Goal: Task Accomplishment & Management: Complete application form

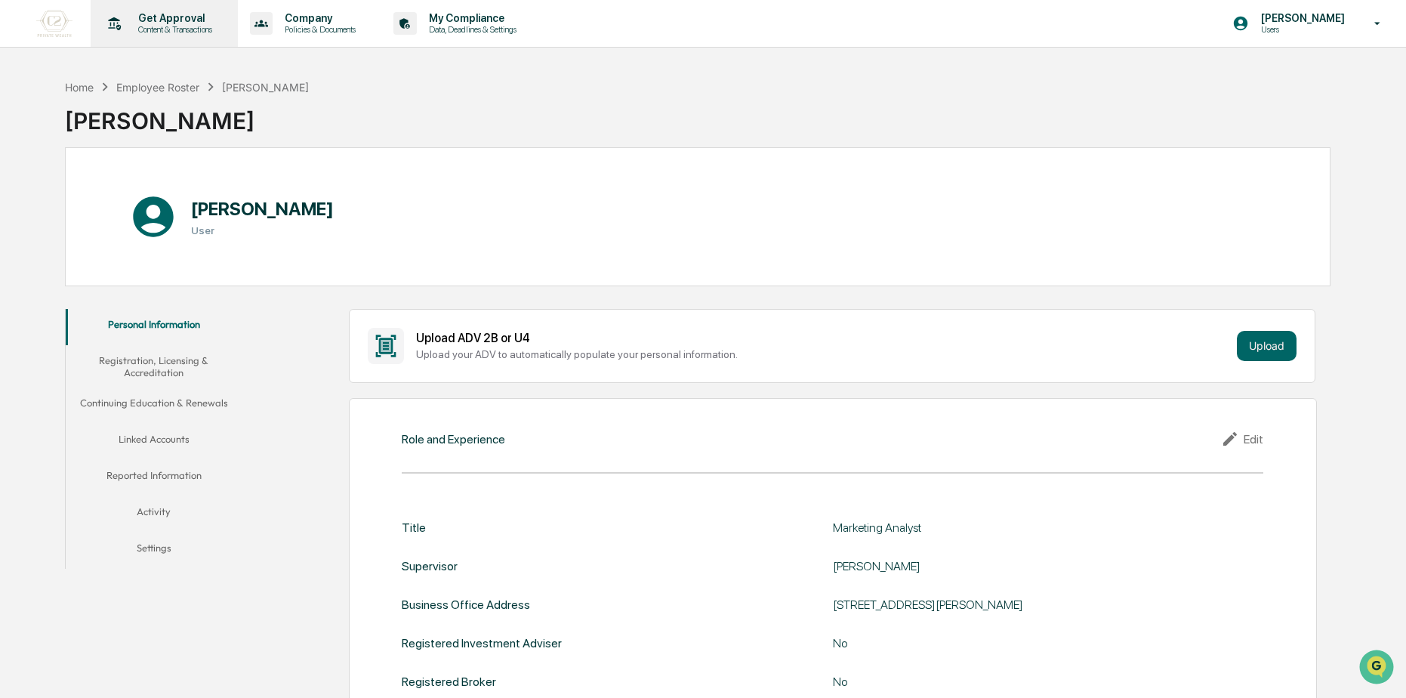
click at [163, 26] on p "Content & Transactions" at bounding box center [173, 29] width 94 height 11
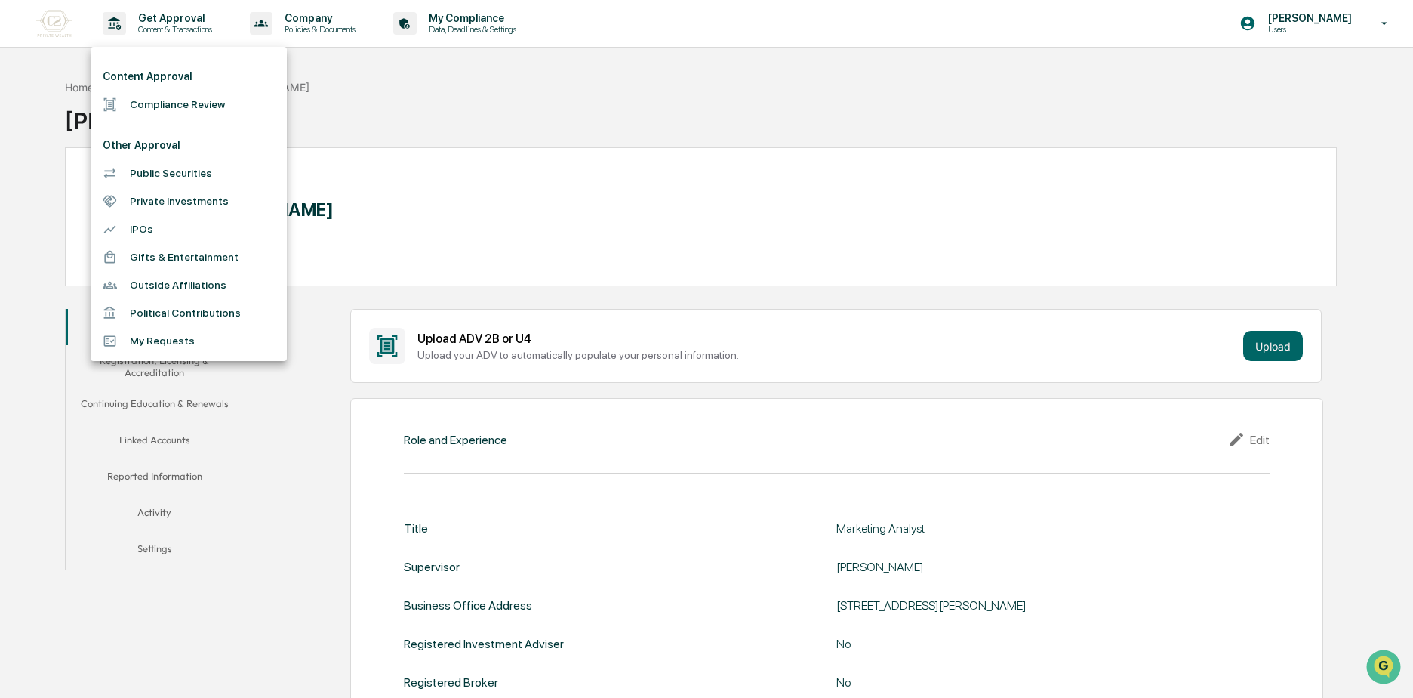
click at [451, 97] on div at bounding box center [706, 349] width 1413 height 698
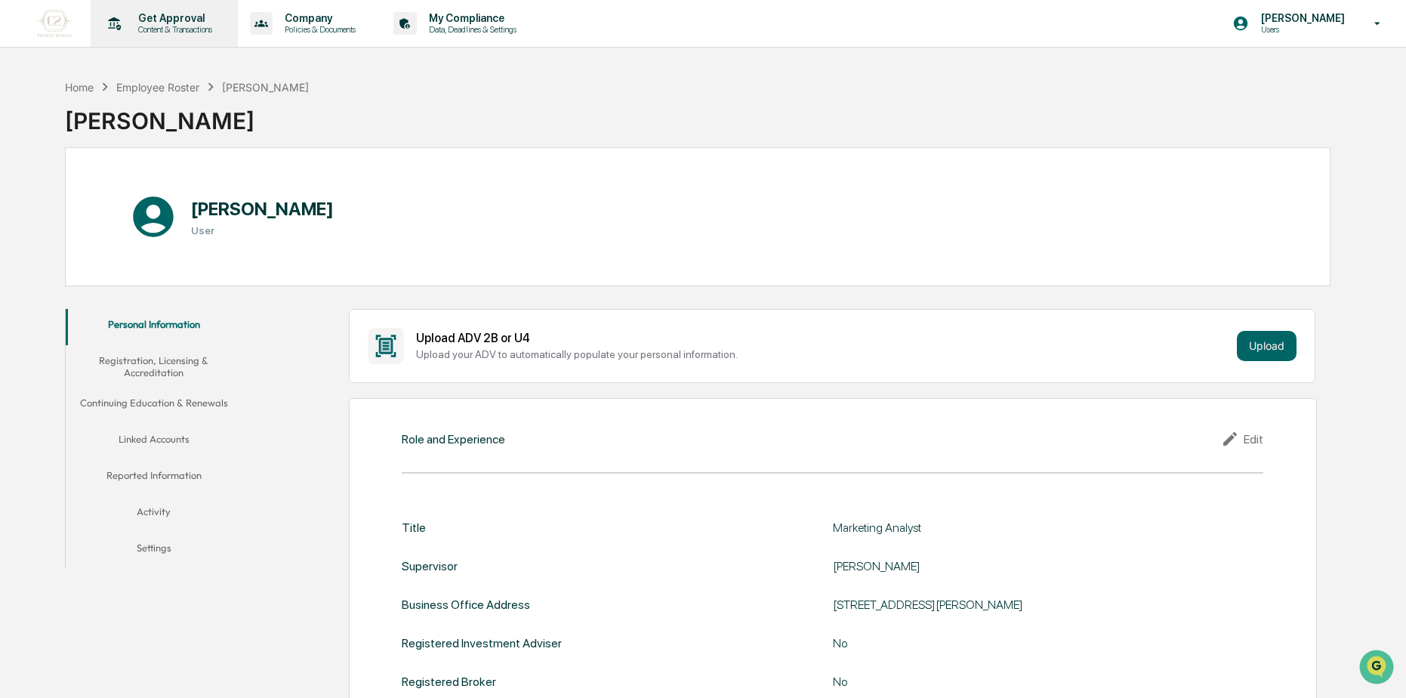
click at [161, 16] on p "Get Approval" at bounding box center [173, 18] width 94 height 12
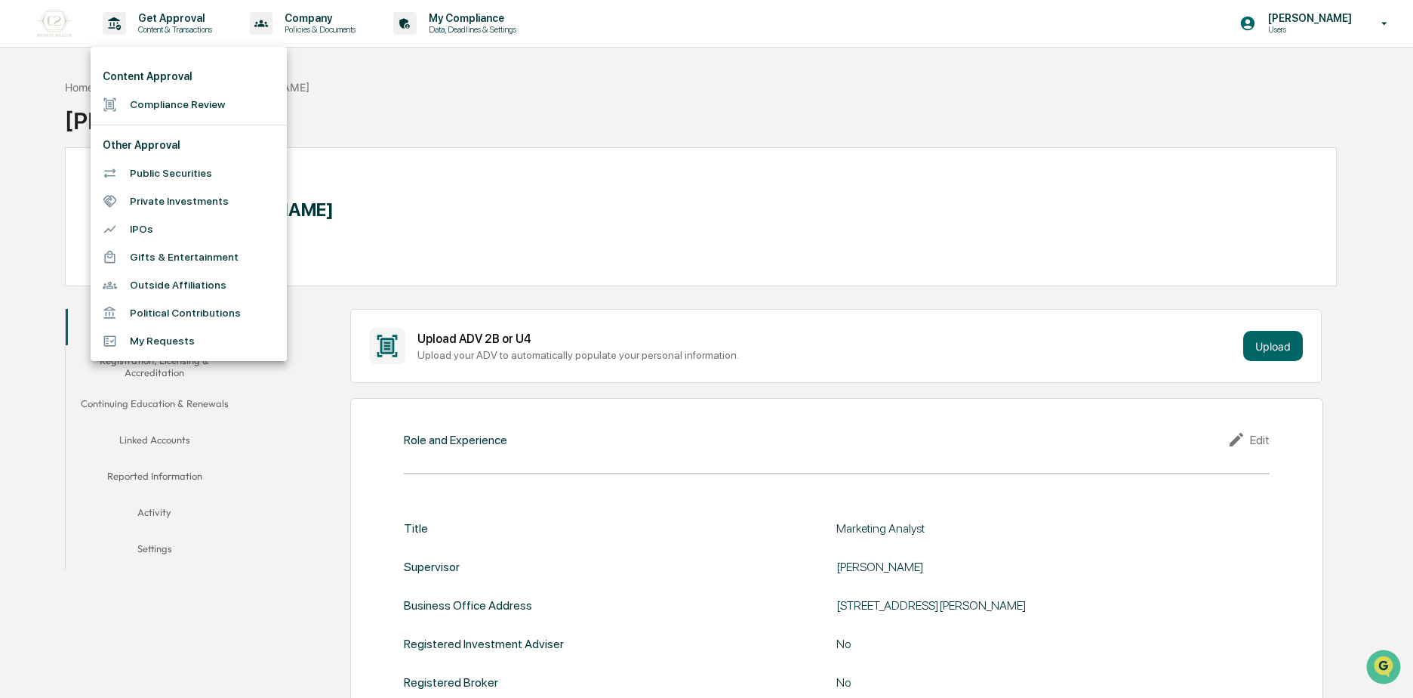
click at [180, 105] on li "Compliance Review" at bounding box center [189, 105] width 196 height 28
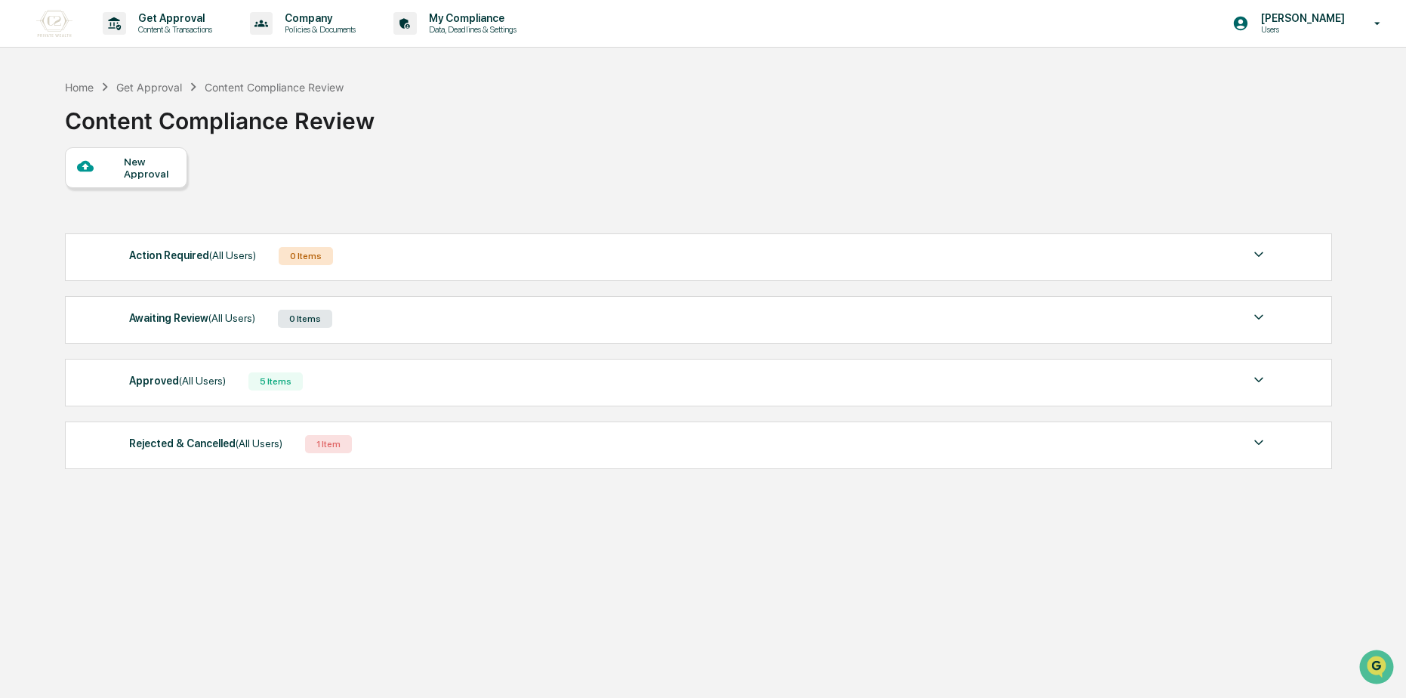
click at [240, 381] on div "Approved (All Users) 5 Items" at bounding box center [698, 381] width 1138 height 21
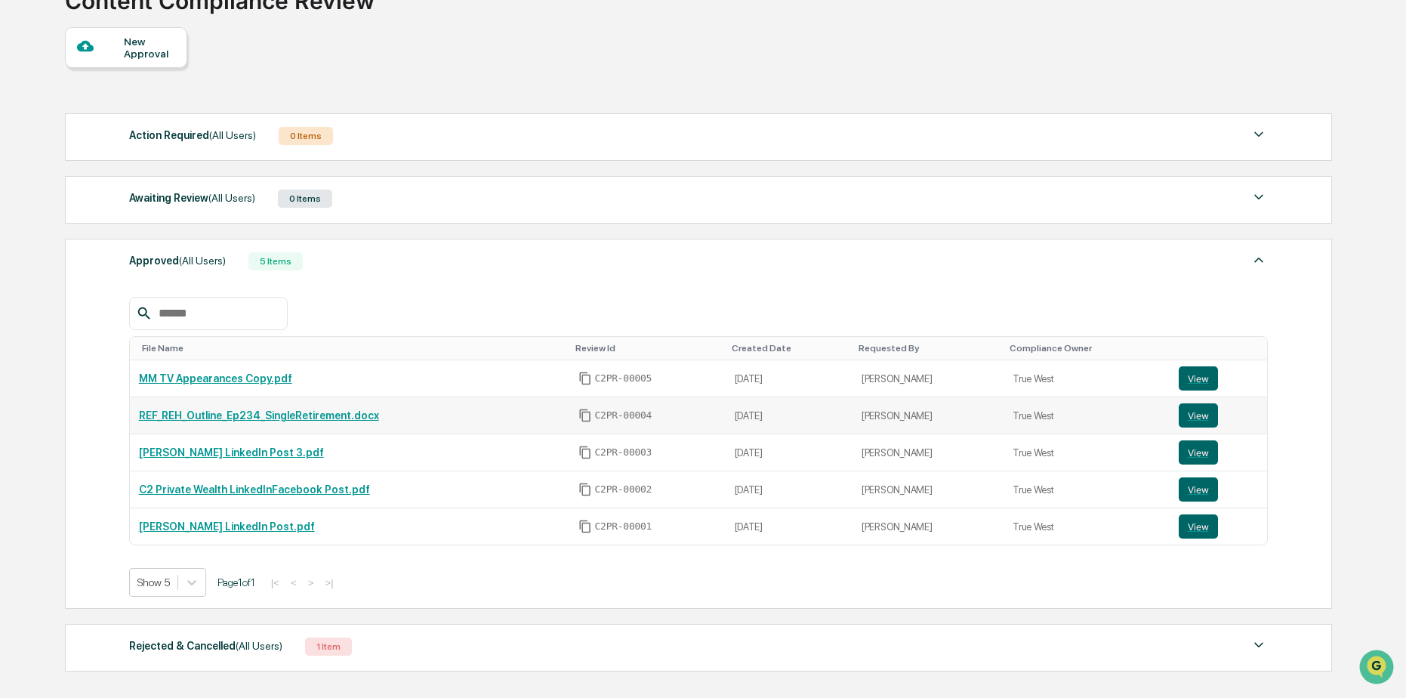
scroll to position [151, 0]
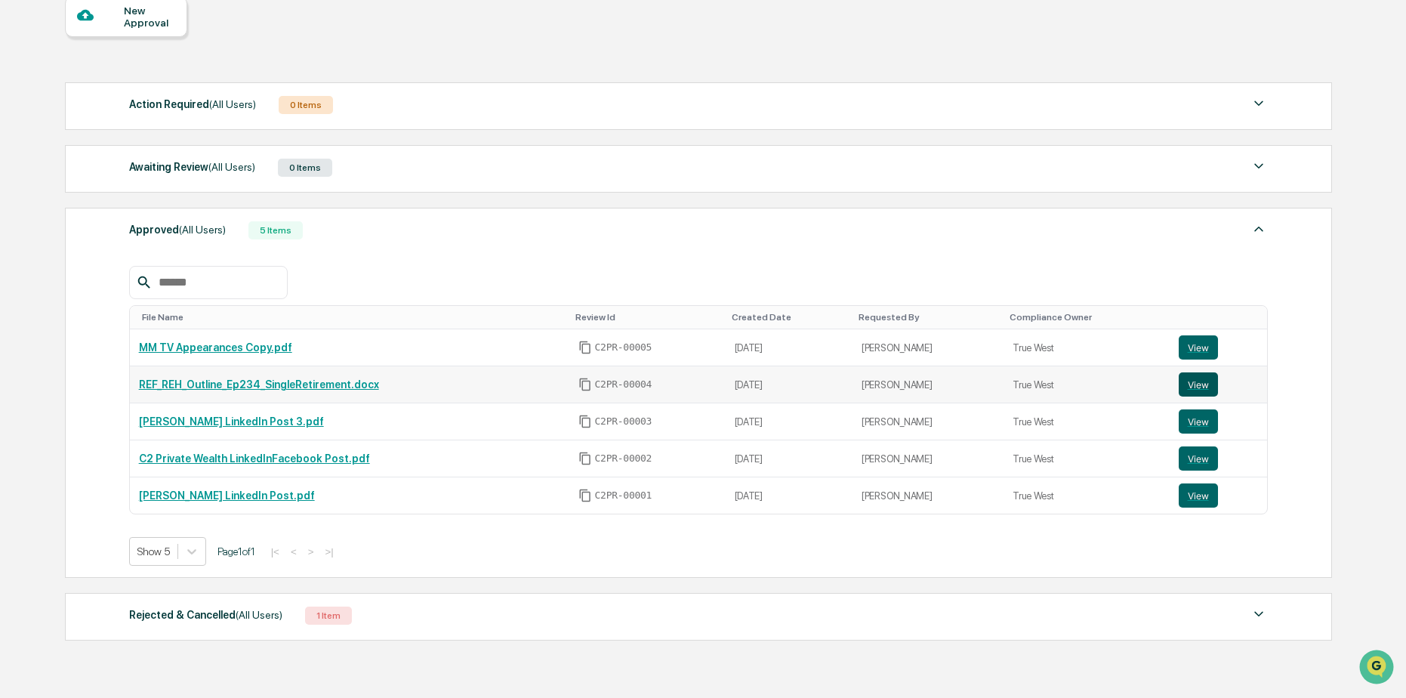
click at [1191, 383] on button "View" at bounding box center [1197, 384] width 39 height 24
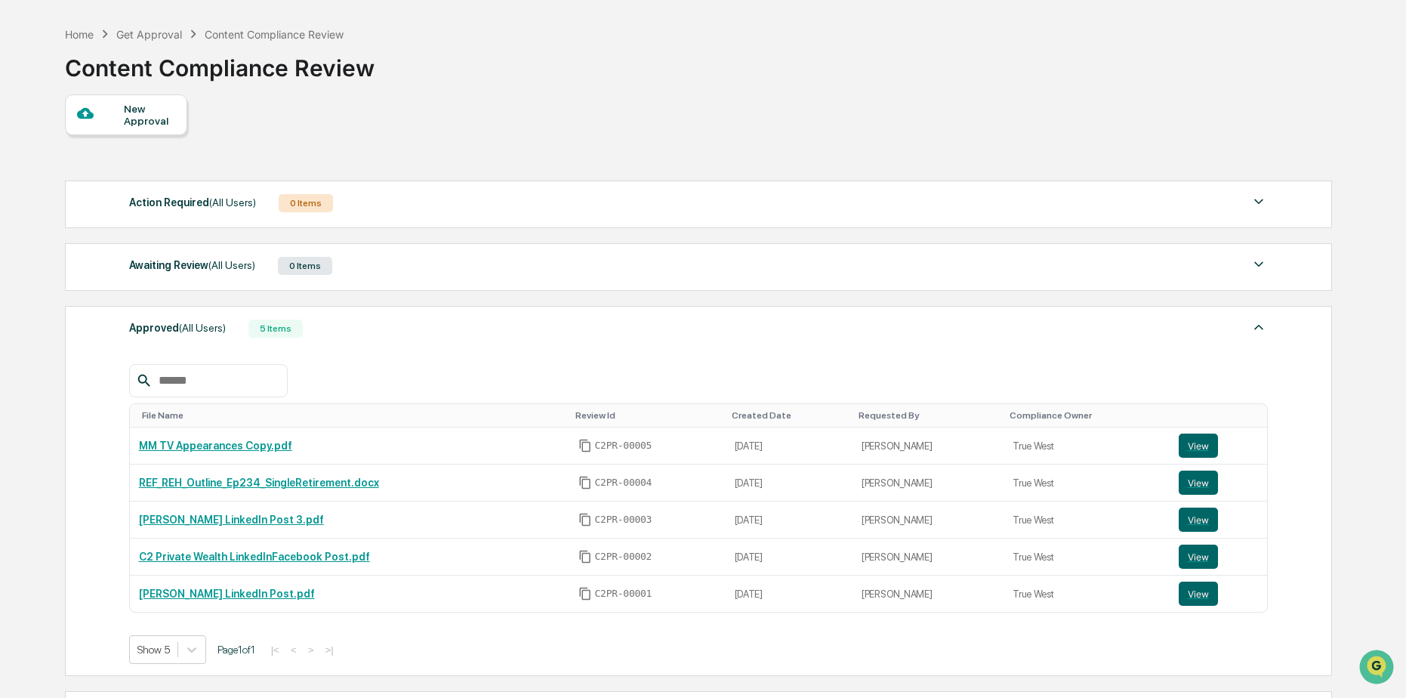
scroll to position [228, 0]
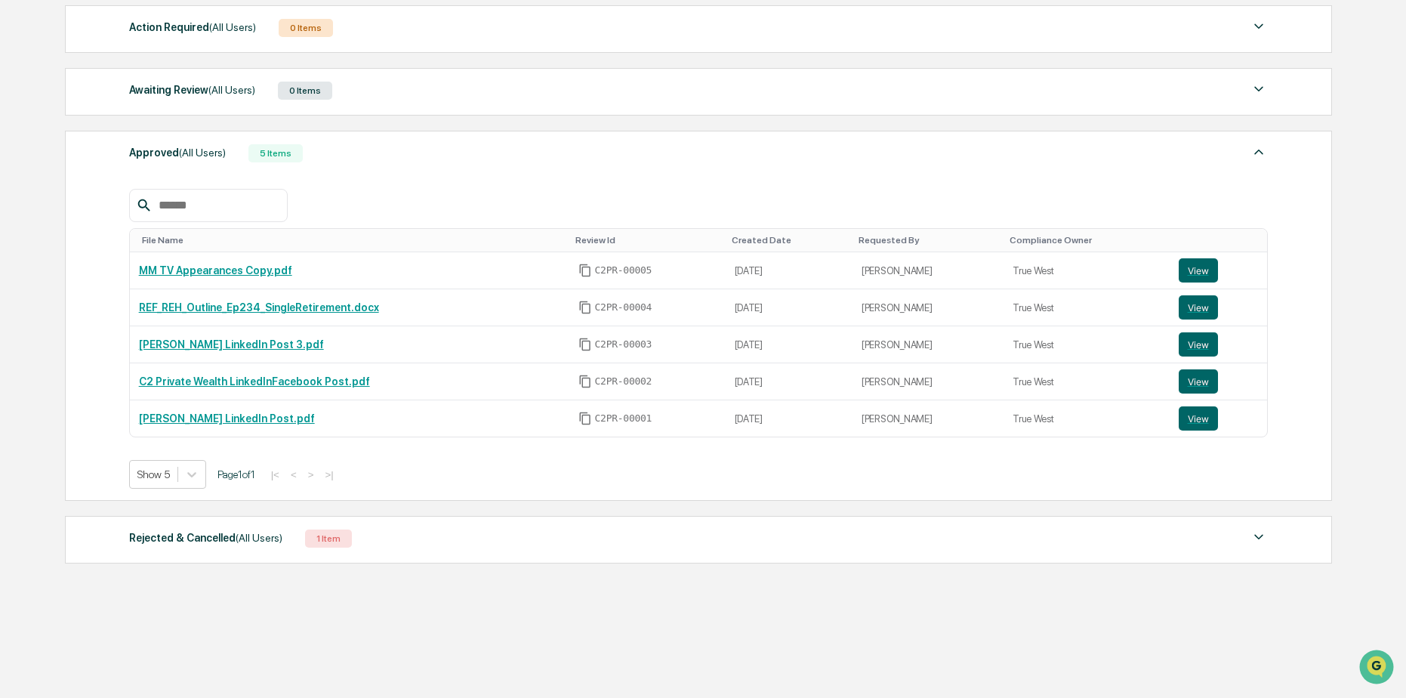
click at [266, 537] on span "(All Users)" at bounding box center [259, 537] width 47 height 12
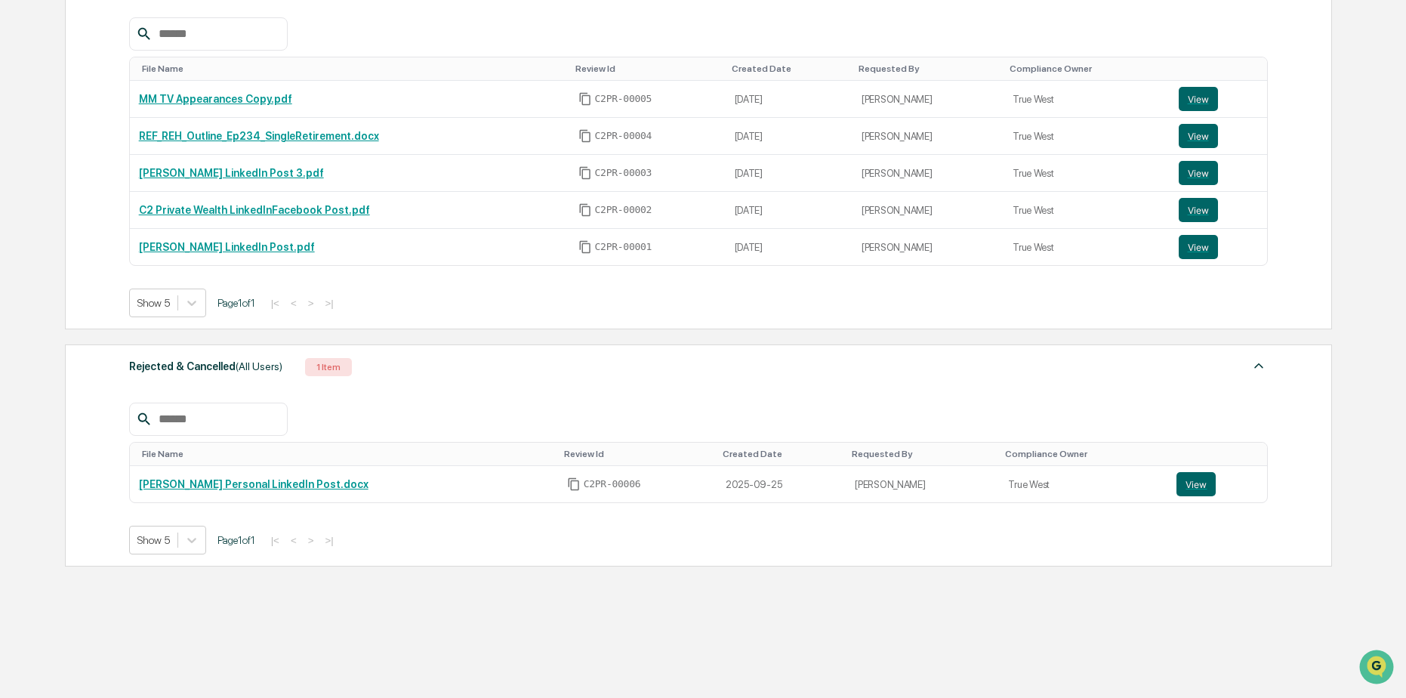
scroll to position [402, 0]
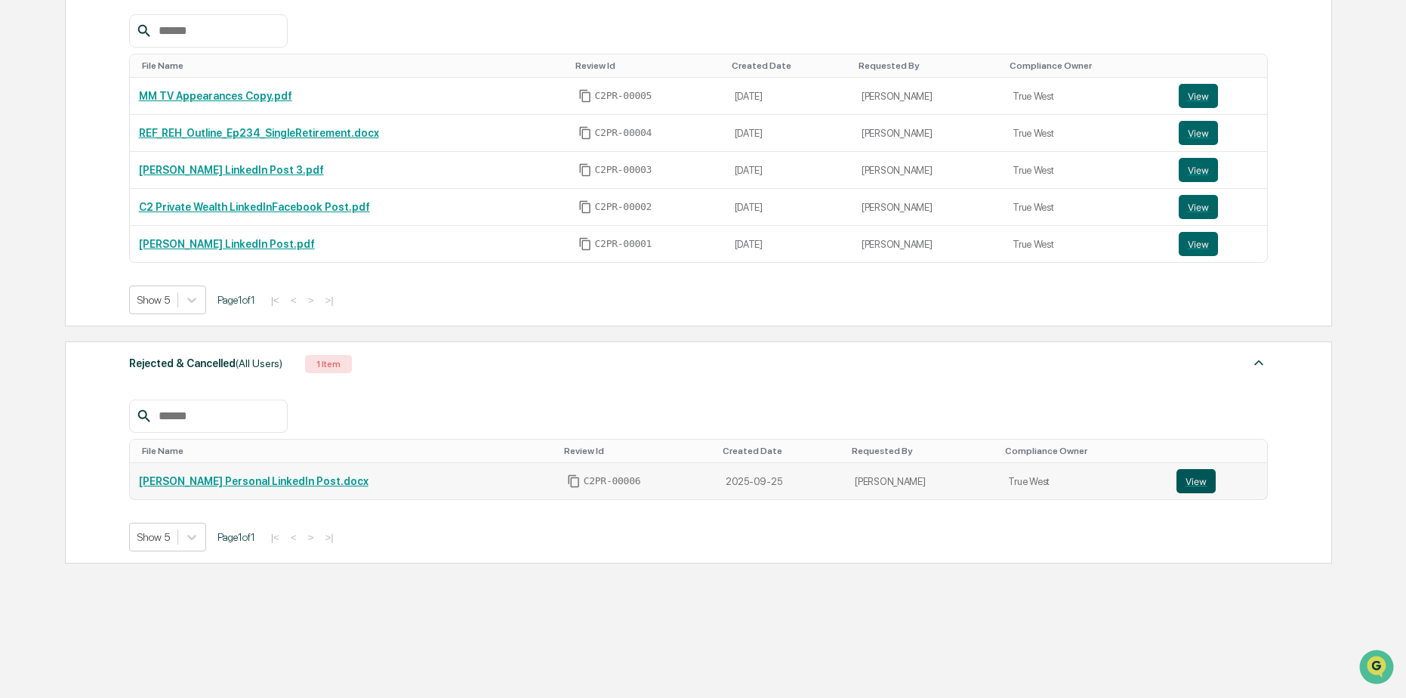
click at [1191, 482] on button "View" at bounding box center [1195, 481] width 39 height 24
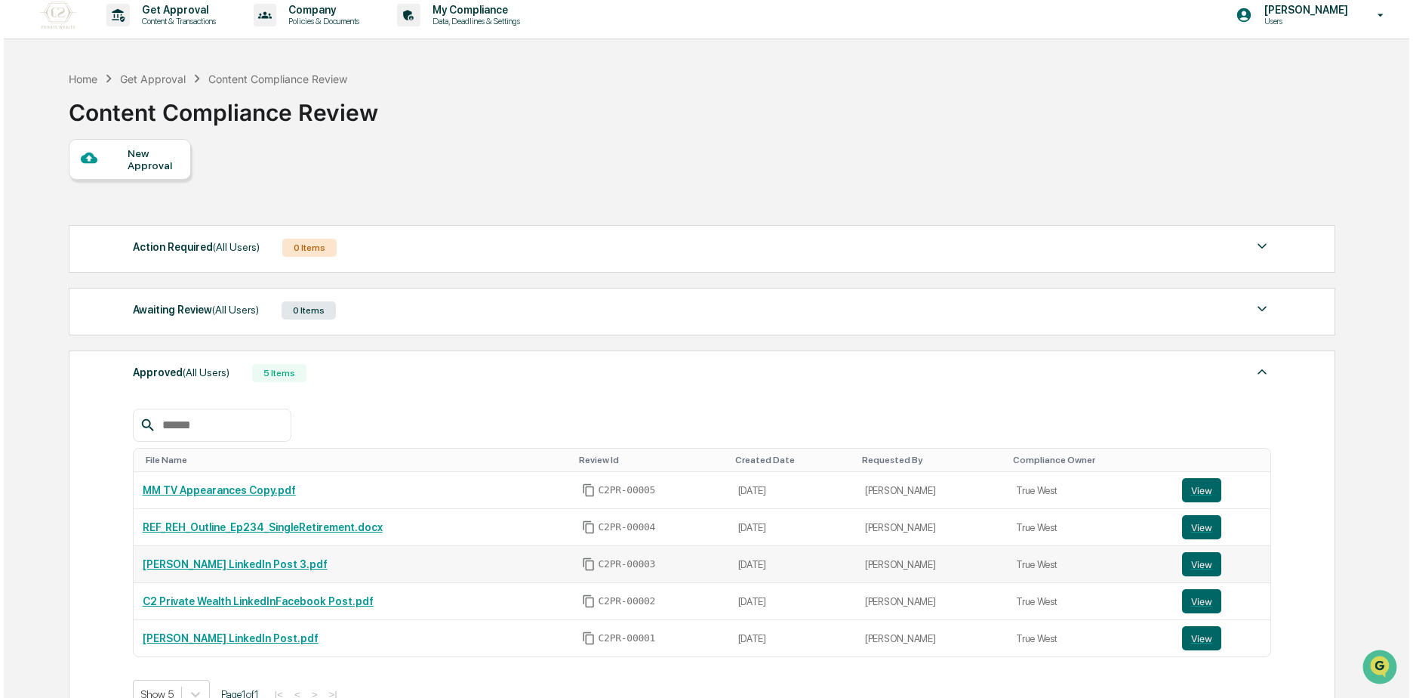
scroll to position [0, 0]
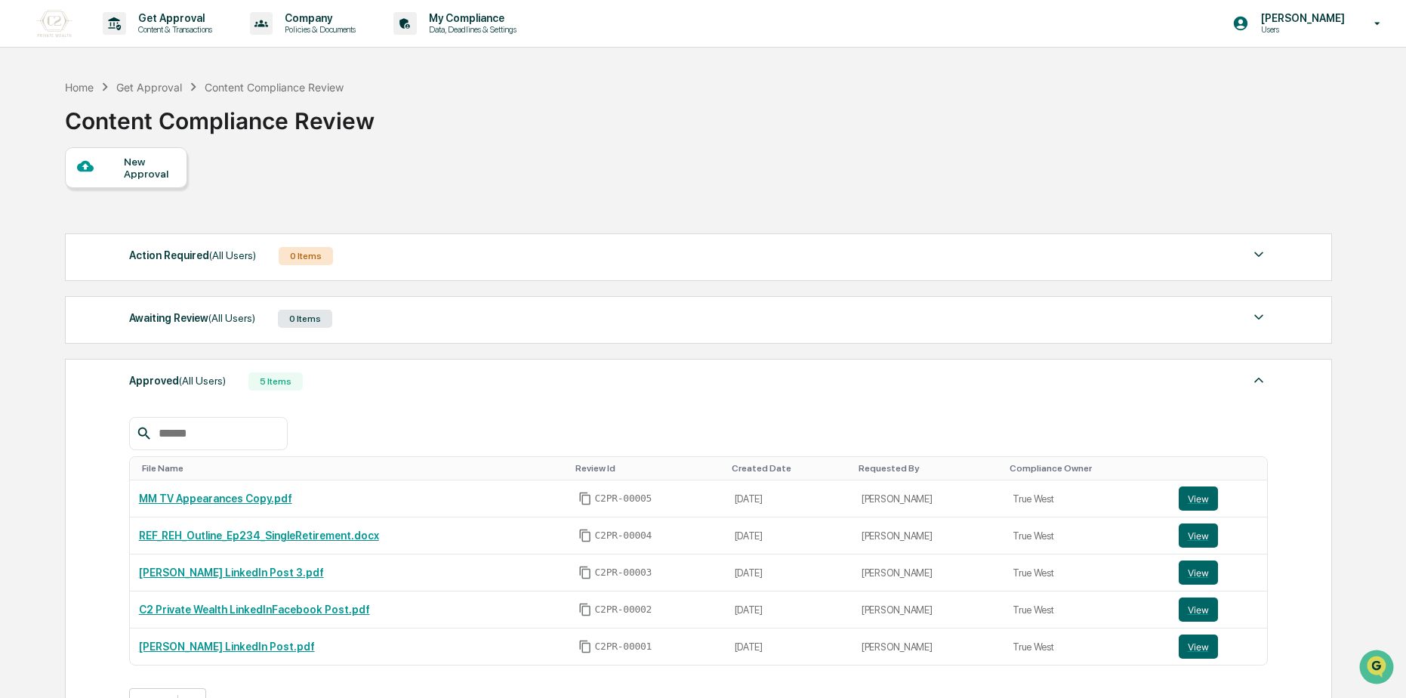
click at [133, 160] on div "New Approval" at bounding box center [149, 168] width 51 height 24
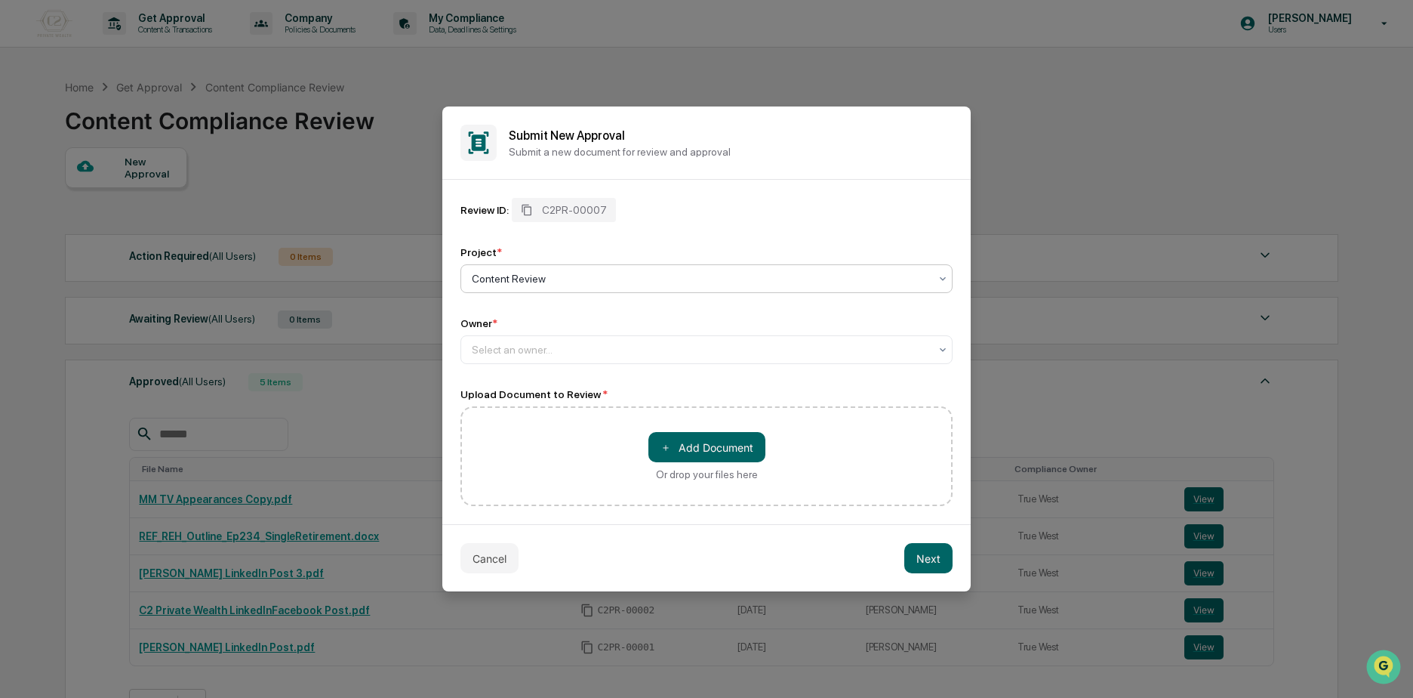
click at [541, 279] on div at bounding box center [701, 278] width 458 height 15
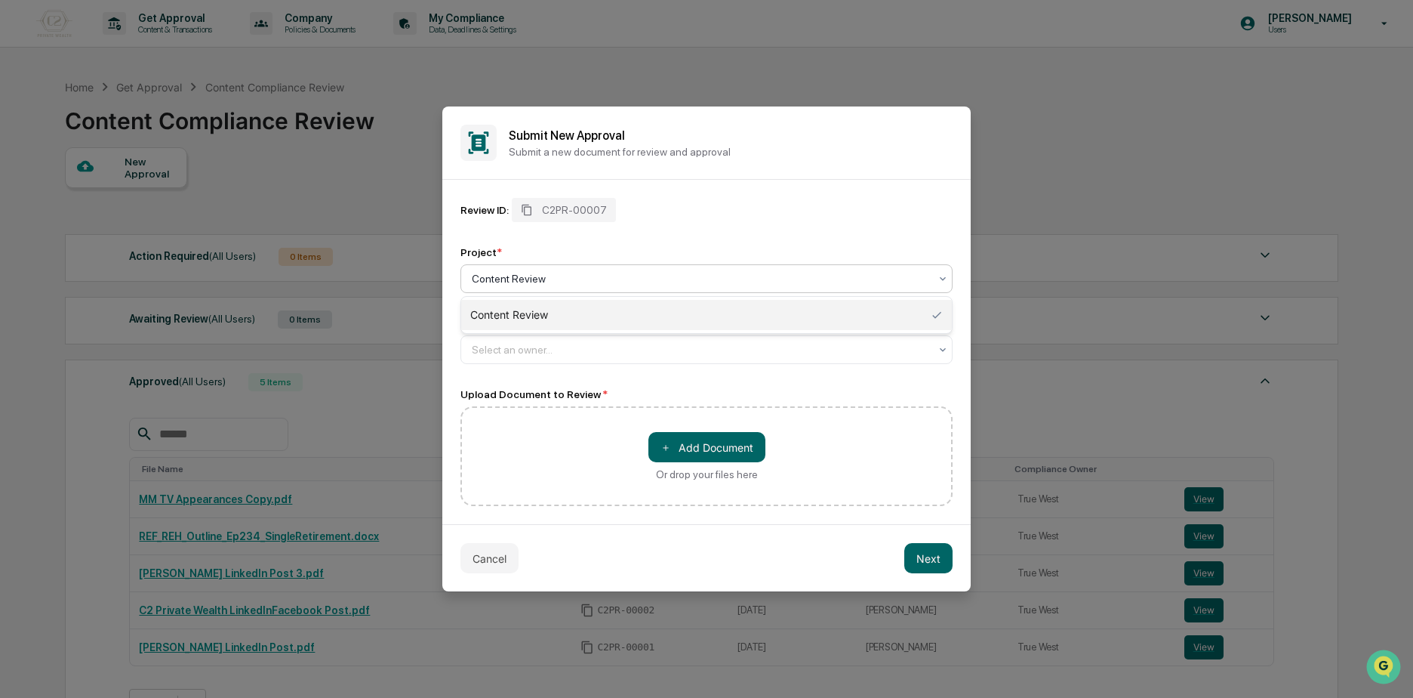
click at [543, 312] on div "Content Review" at bounding box center [706, 315] width 491 height 30
click at [540, 349] on div at bounding box center [701, 349] width 458 height 15
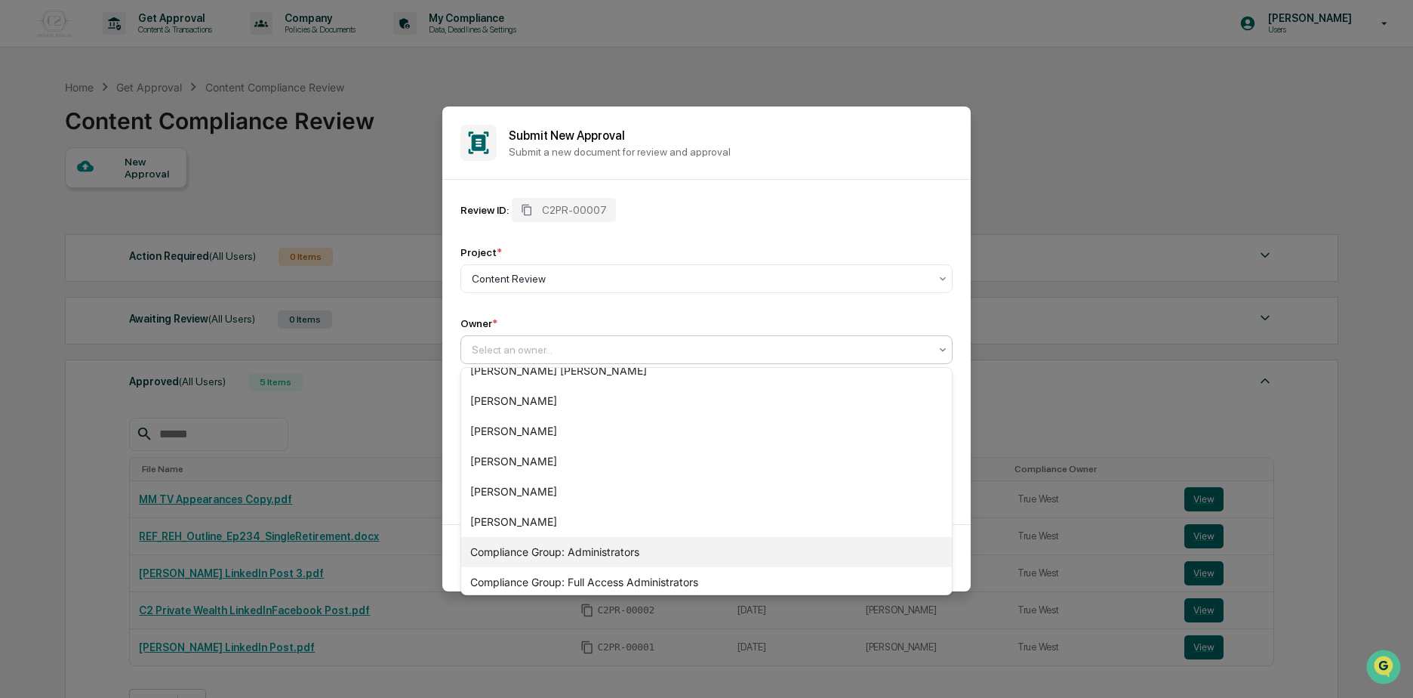
scroll to position [112, 0]
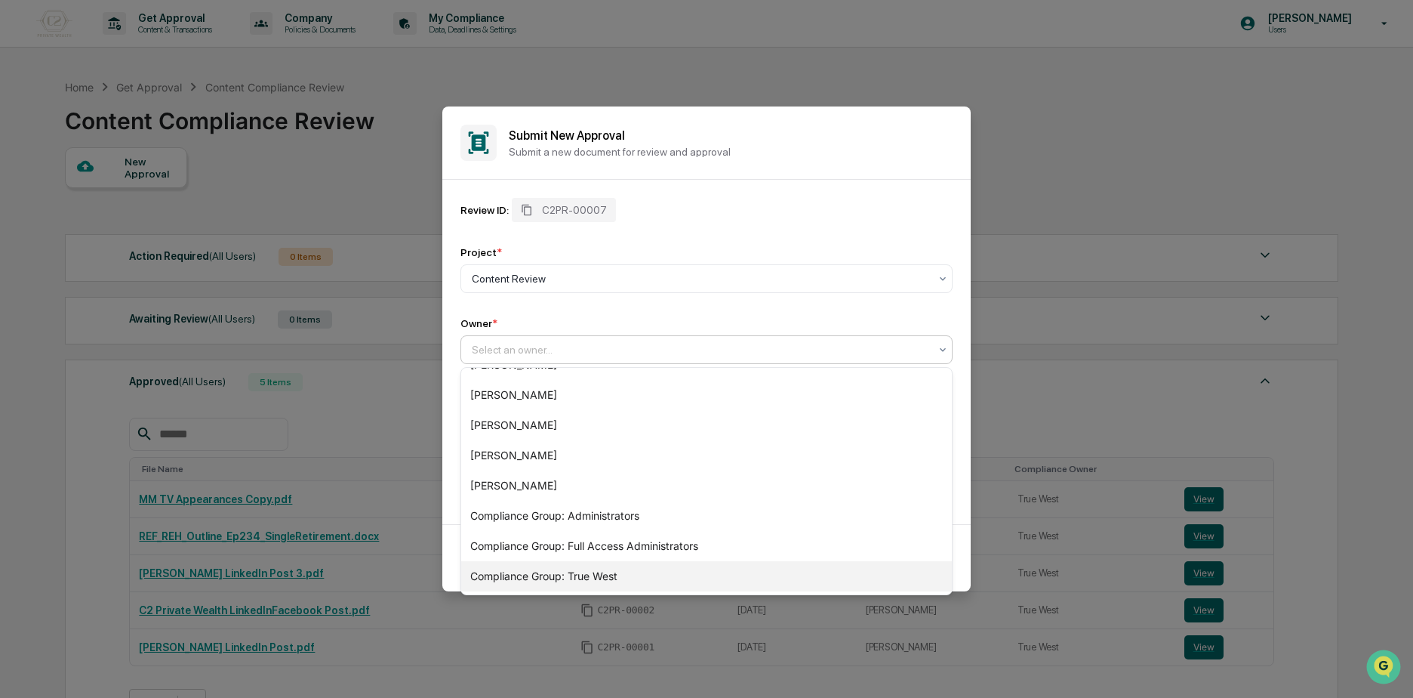
click at [572, 581] on div "Compliance Group: True West" at bounding box center [706, 576] width 491 height 30
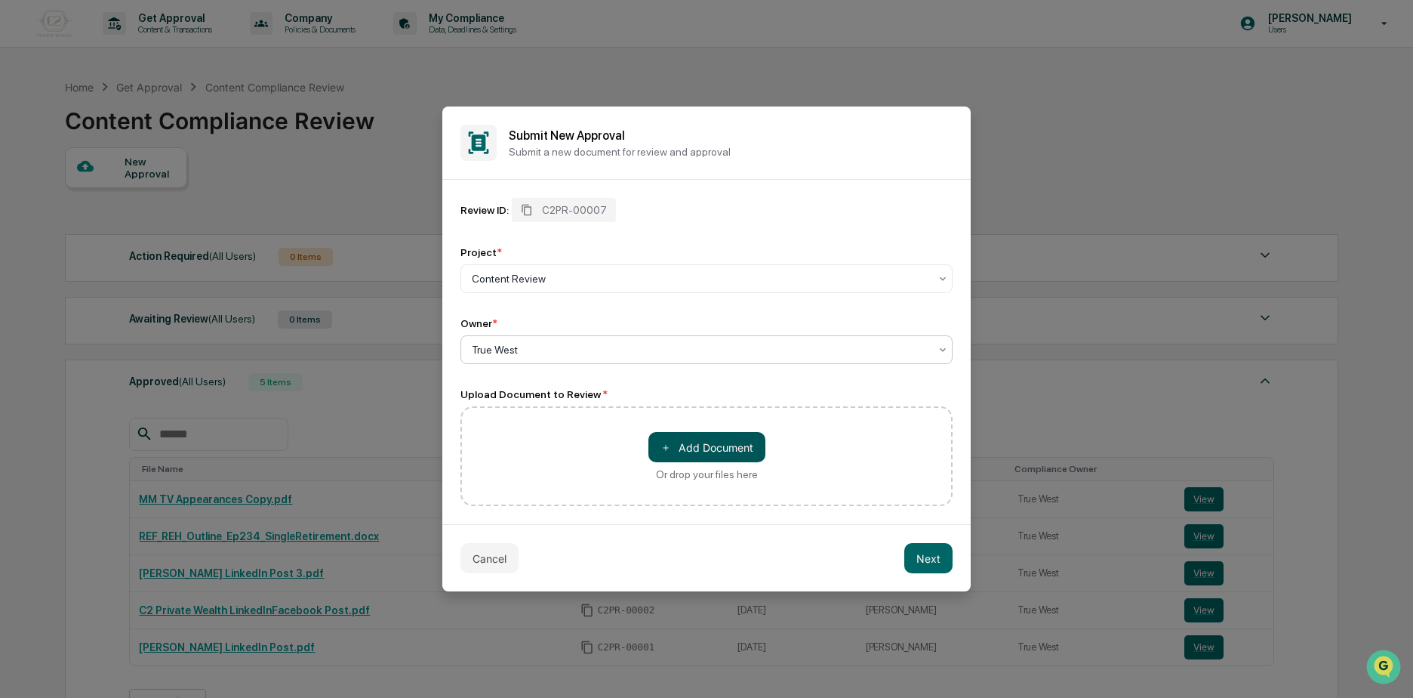
click at [682, 445] on button "＋ Add Document" at bounding box center [707, 447] width 117 height 30
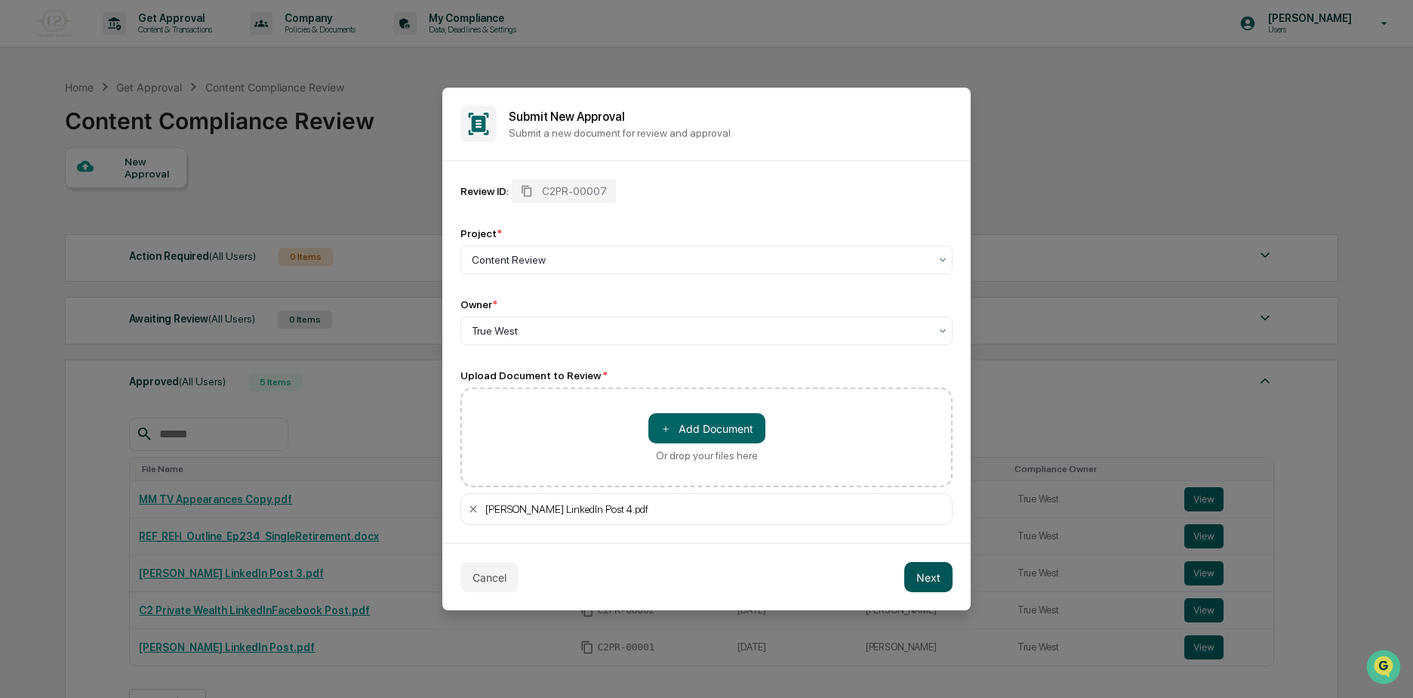
click at [920, 584] on button "Next" at bounding box center [928, 577] width 48 height 30
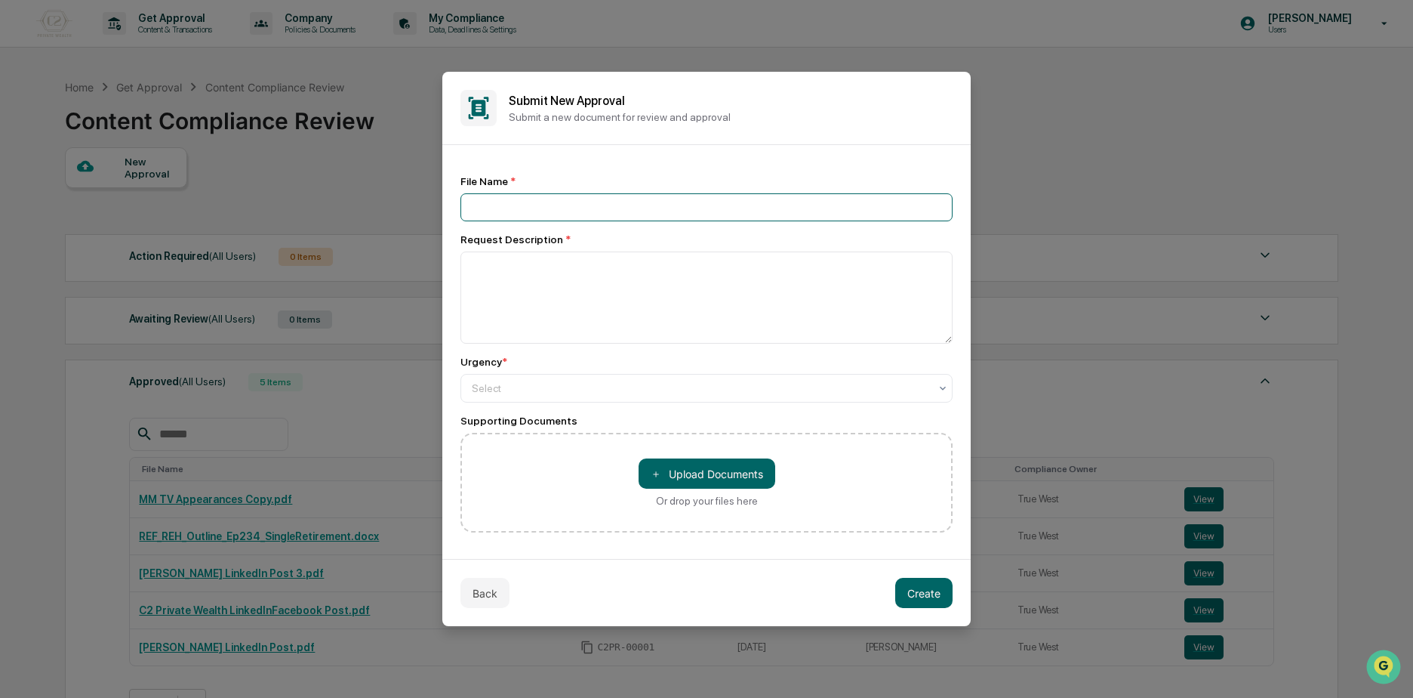
click at [542, 208] on input at bounding box center [707, 207] width 492 height 28
type input "**********"
click at [523, 286] on textarea at bounding box center [707, 297] width 492 height 92
type textarea "**********"
drag, startPoint x: 561, startPoint y: 375, endPoint x: 554, endPoint y: 382, distance: 9.6
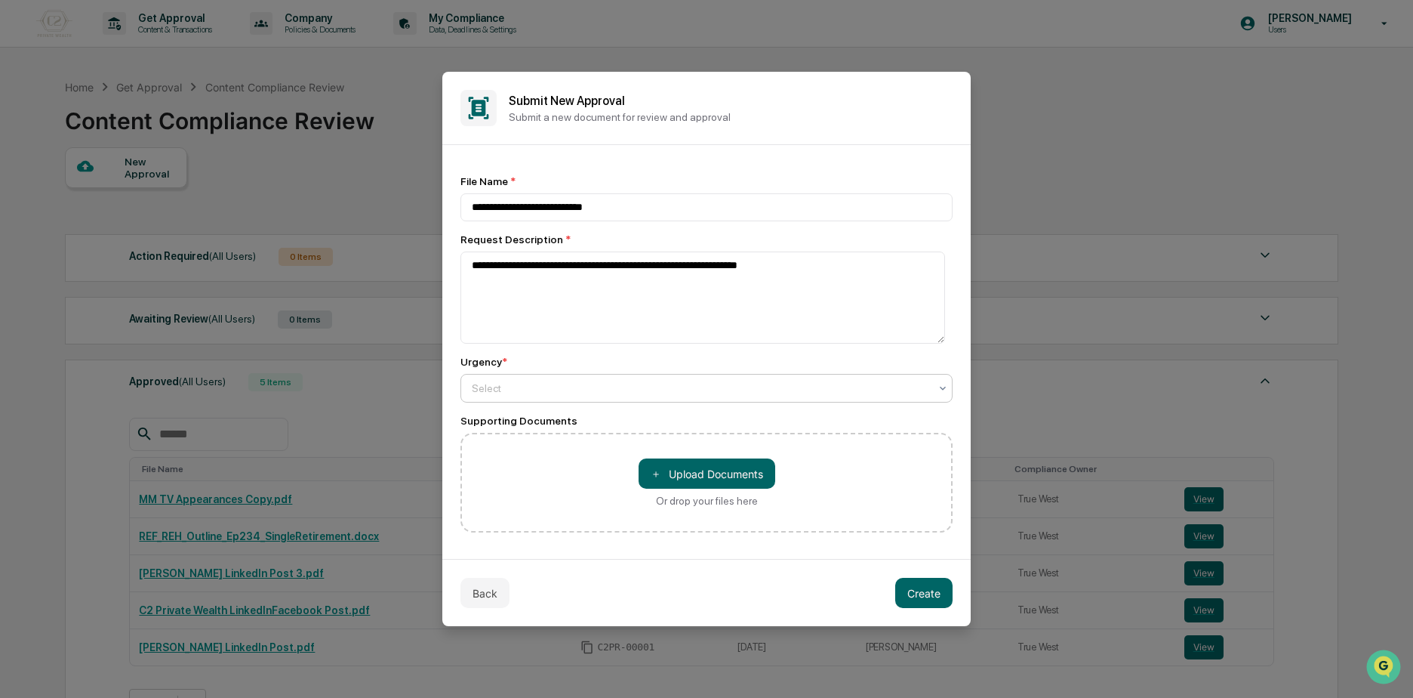
click at [560, 377] on div "Select" at bounding box center [707, 388] width 492 height 29
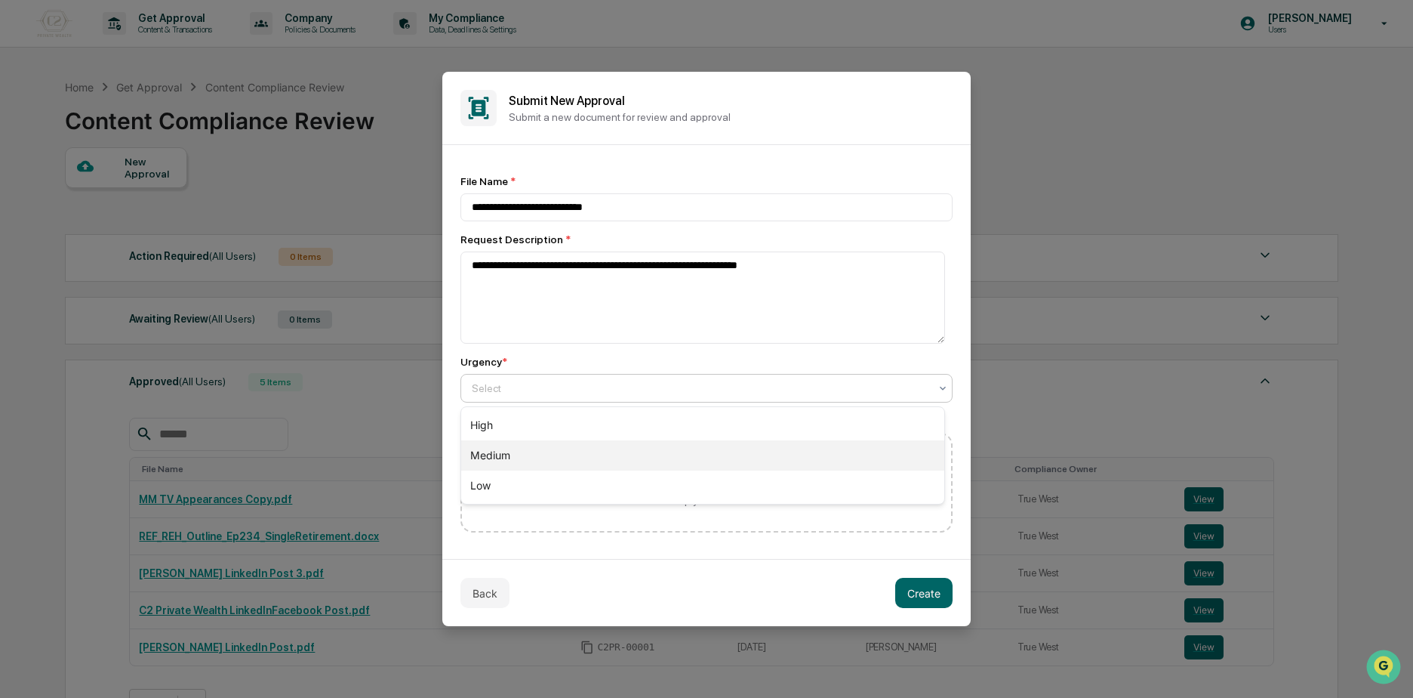
click at [511, 460] on div "Medium" at bounding box center [702, 455] width 483 height 30
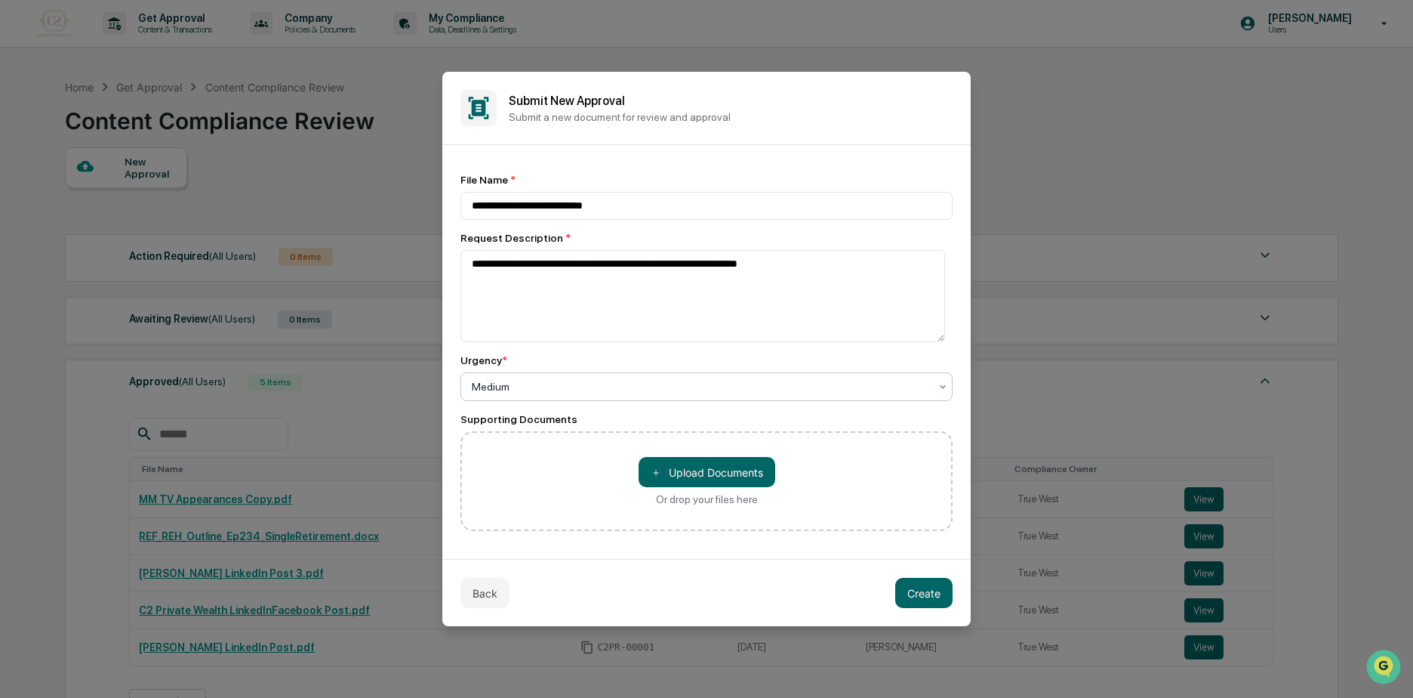
scroll to position [0, 0]
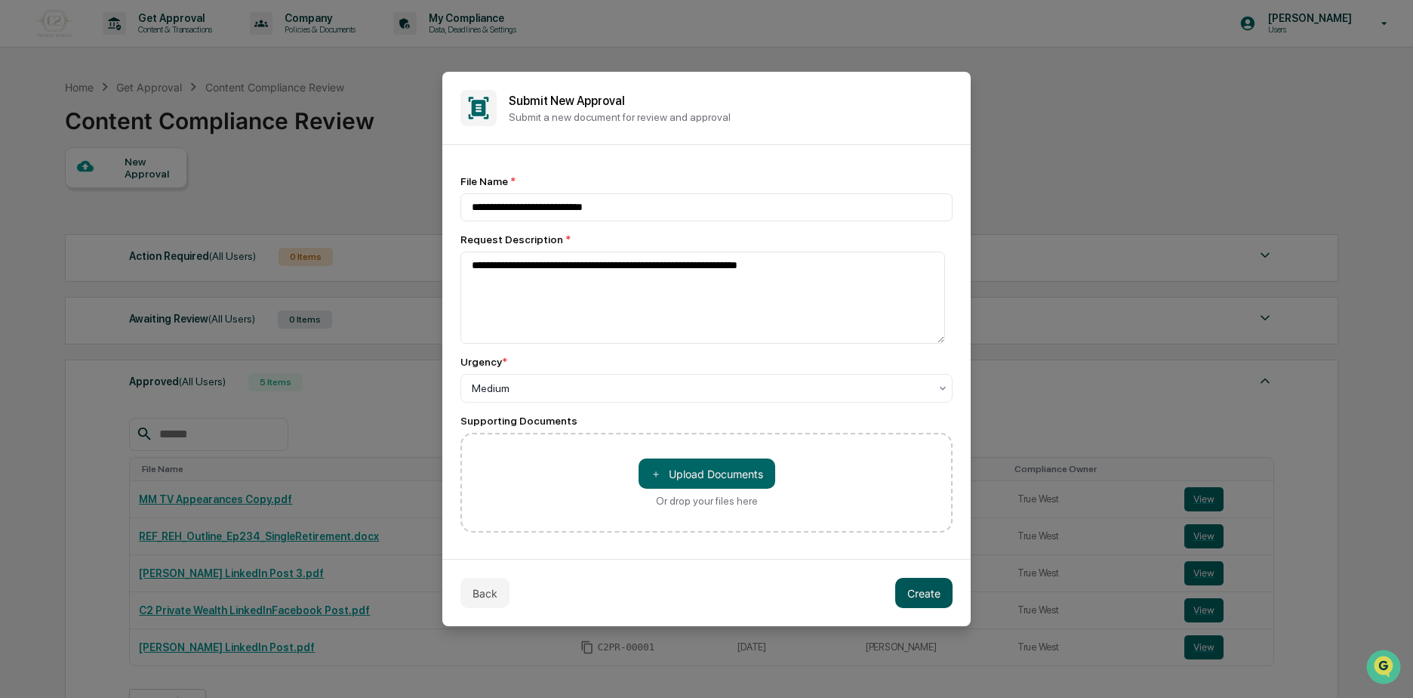
click at [941, 602] on button "Create" at bounding box center [923, 593] width 57 height 30
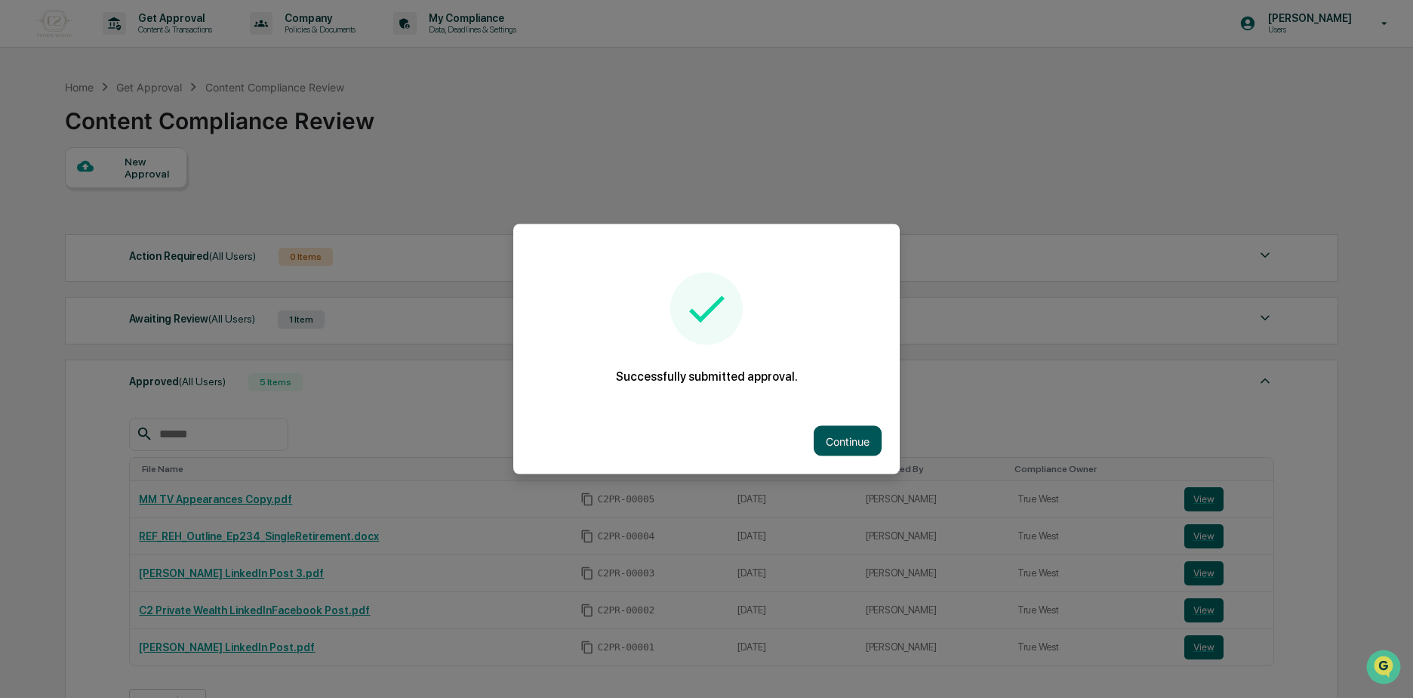
click at [861, 451] on button "Continue" at bounding box center [848, 441] width 68 height 30
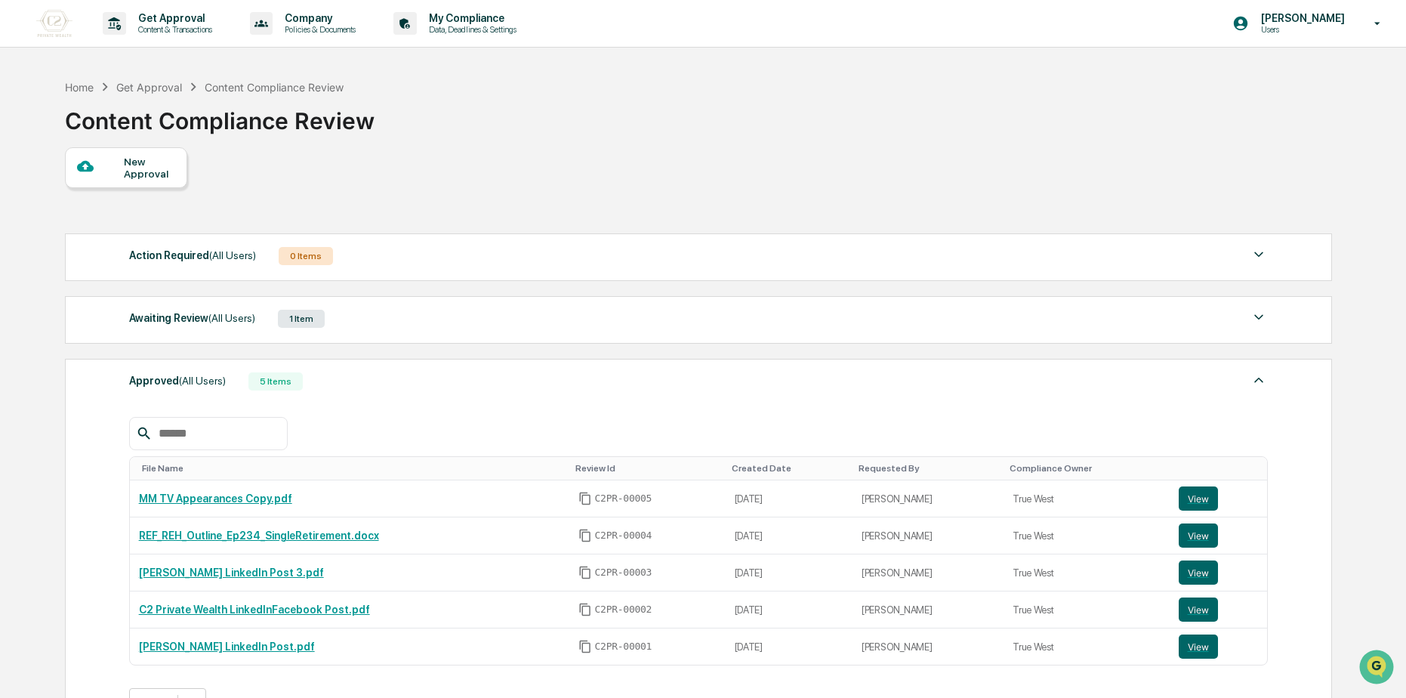
click at [118, 170] on div at bounding box center [101, 167] width 48 height 19
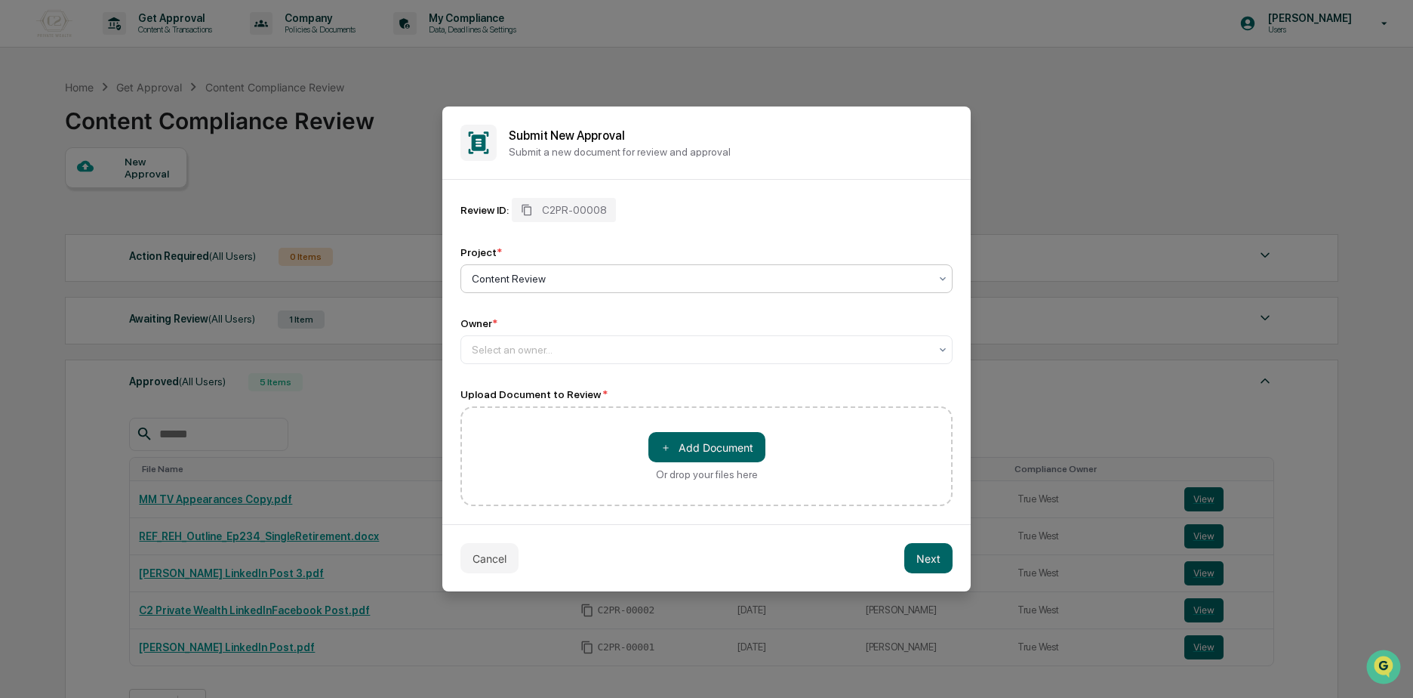
click at [588, 275] on div at bounding box center [701, 278] width 458 height 15
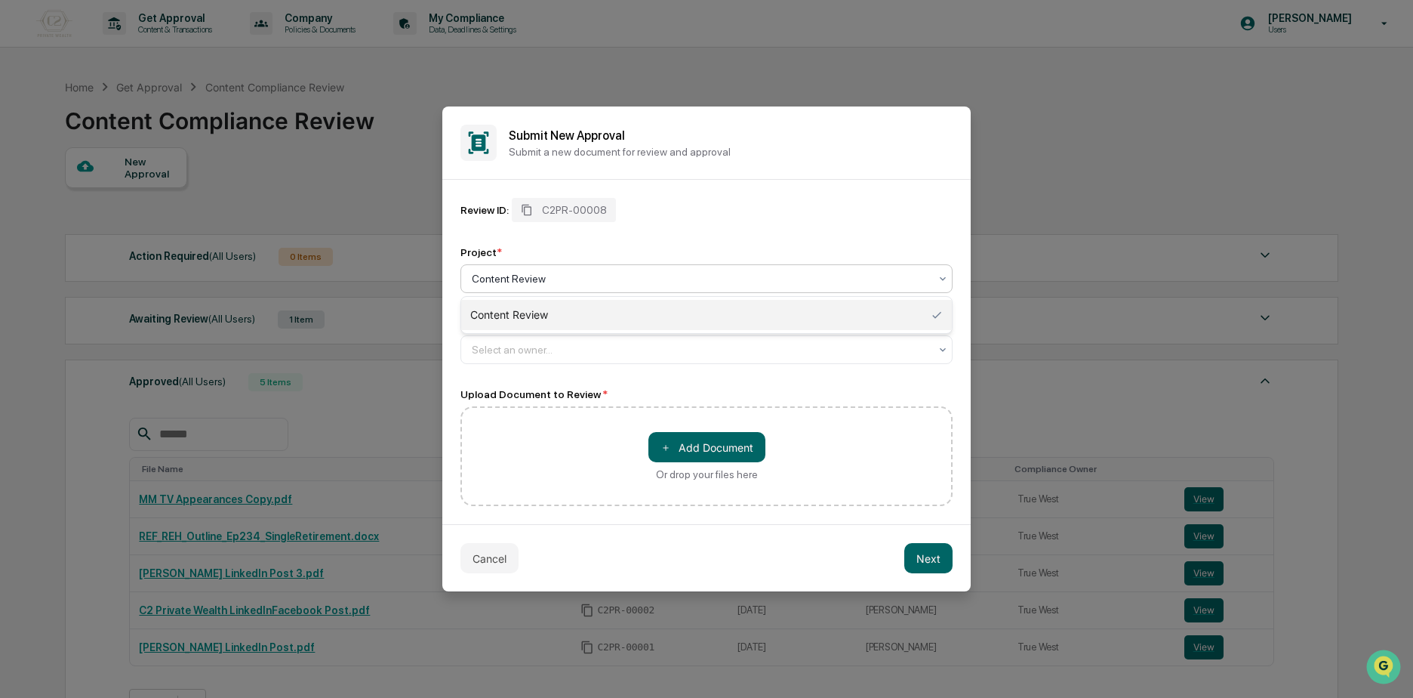
click at [599, 313] on div "Content Review" at bounding box center [706, 315] width 491 height 30
click at [534, 357] on div "Select an owner..." at bounding box center [700, 349] width 473 height 21
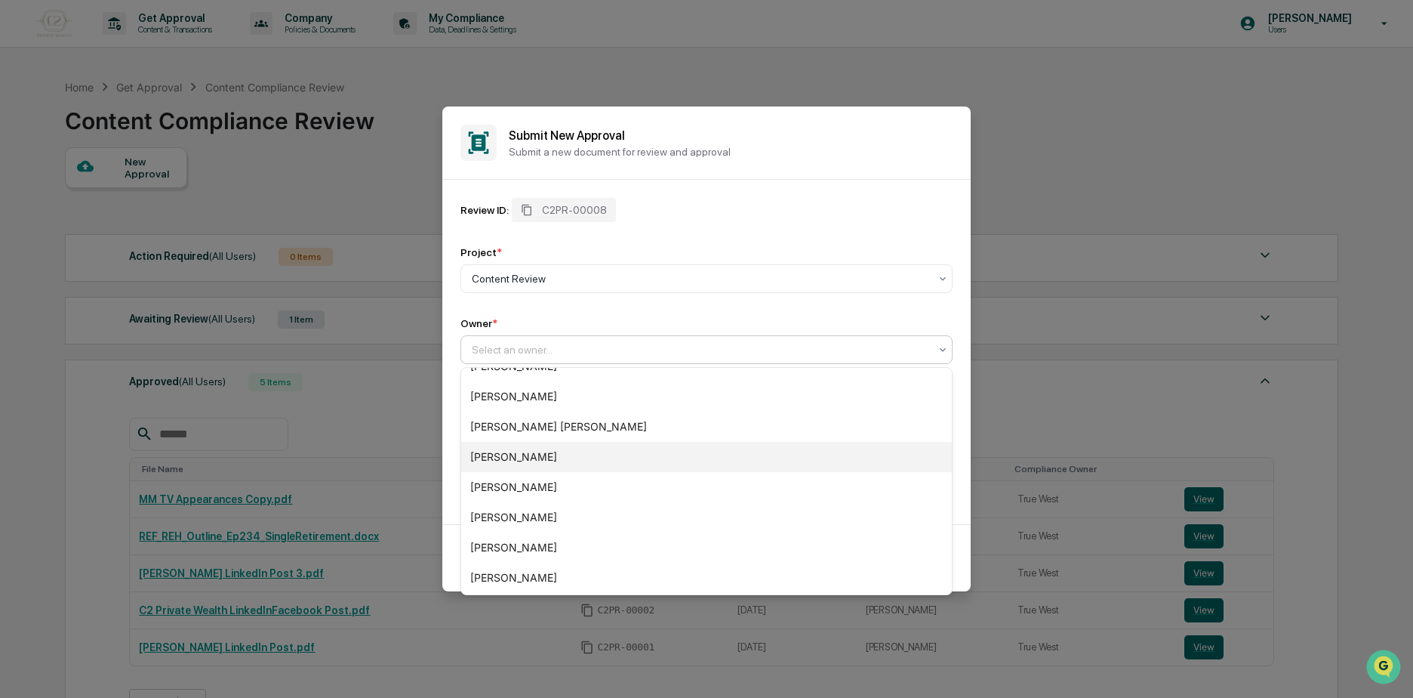
scroll to position [112, 0]
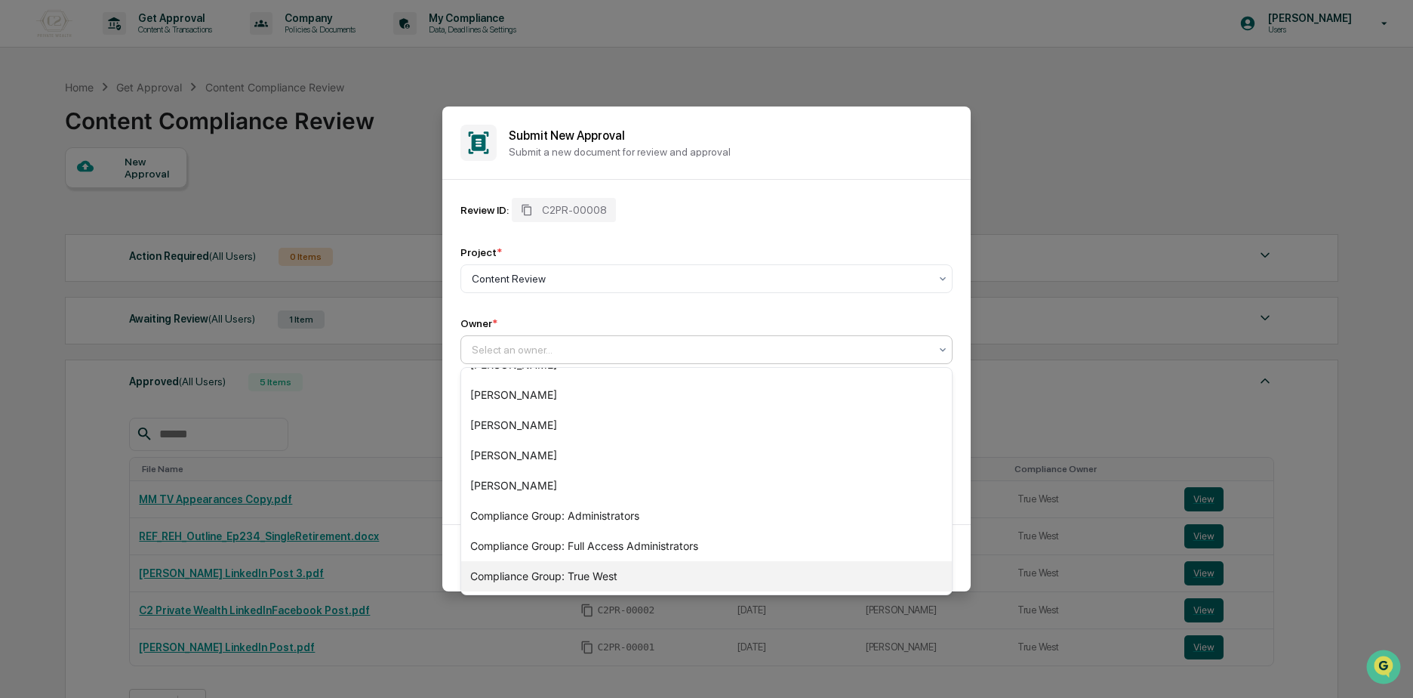
click at [639, 572] on div "Compliance Group: True West" at bounding box center [706, 576] width 491 height 30
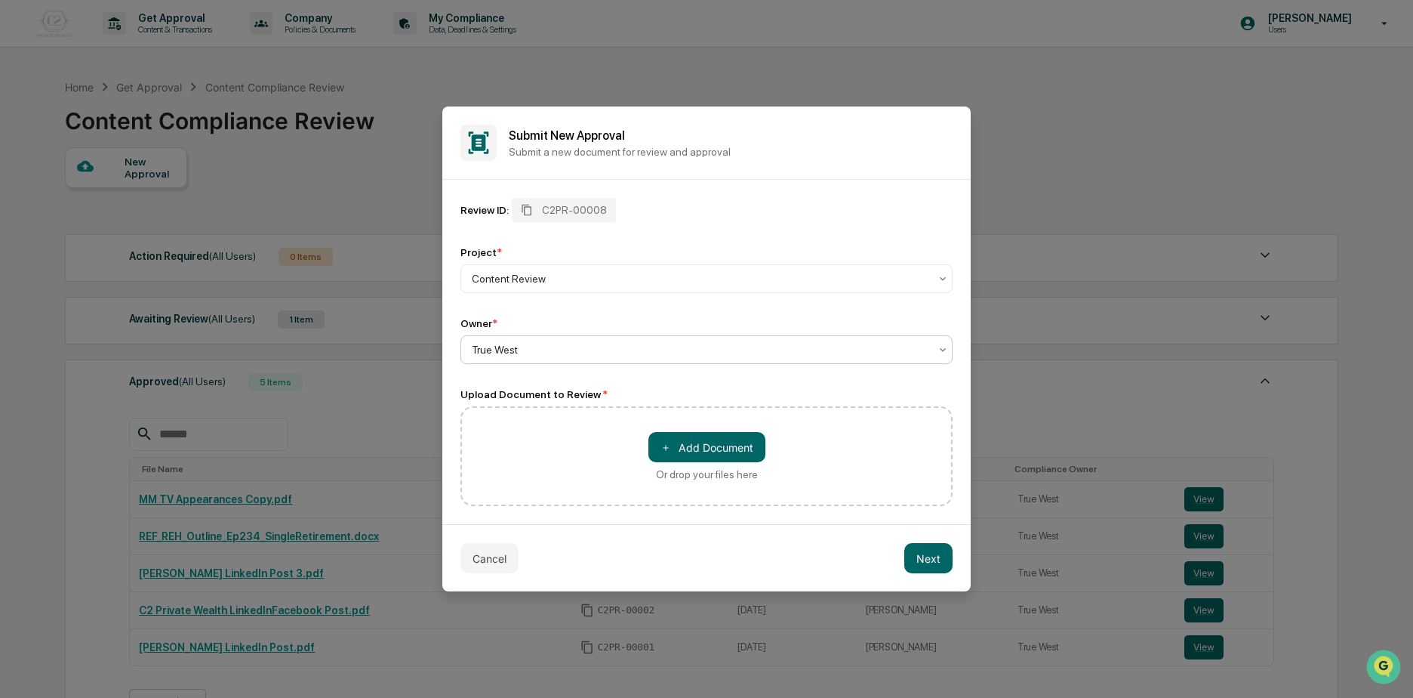
click at [575, 337] on div "True West" at bounding box center [707, 349] width 492 height 29
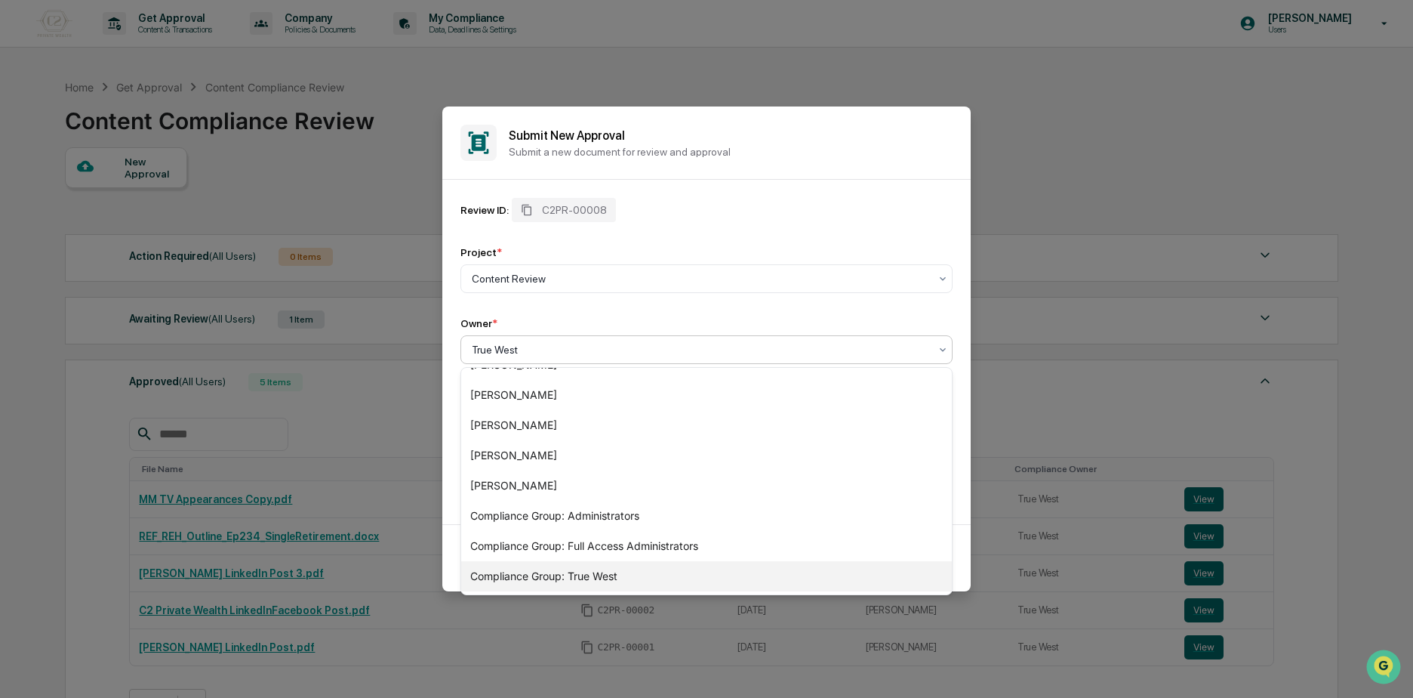
click at [568, 580] on div "Compliance Group: True West" at bounding box center [706, 576] width 491 height 30
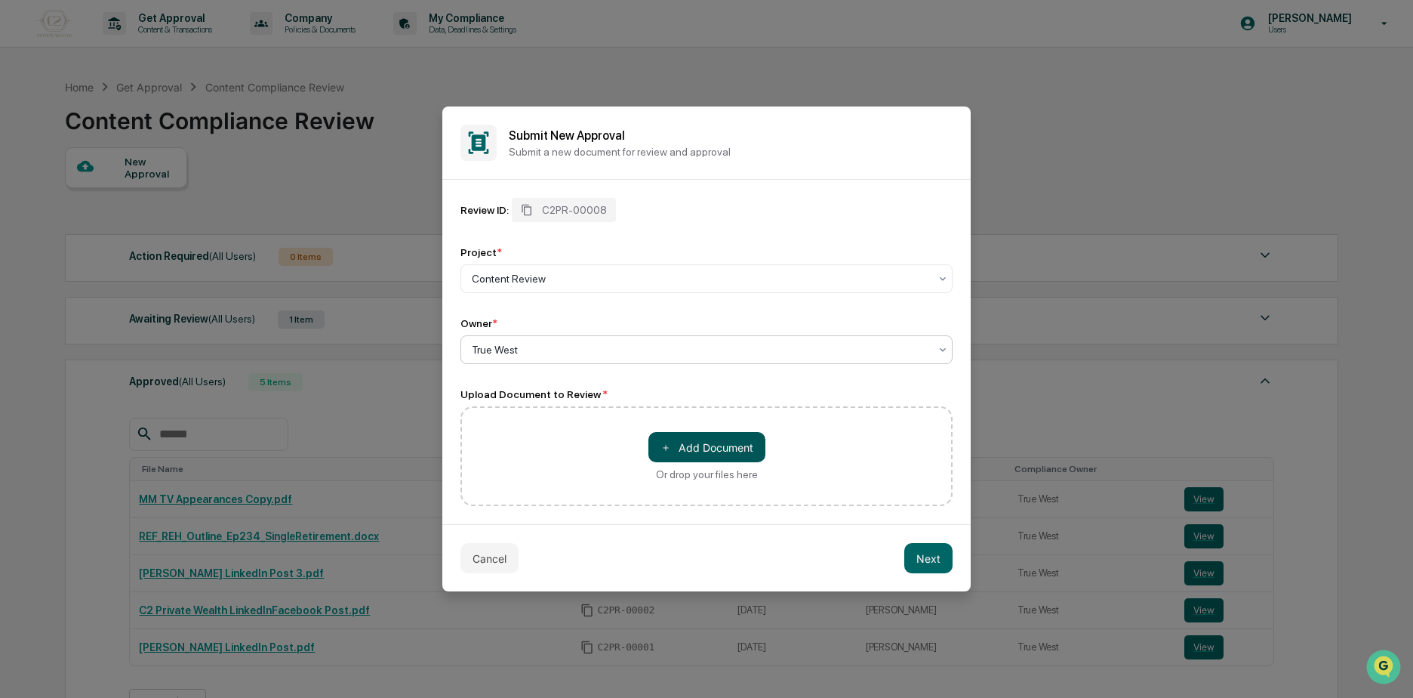
click at [726, 448] on button "＋ Add Document" at bounding box center [707, 447] width 117 height 30
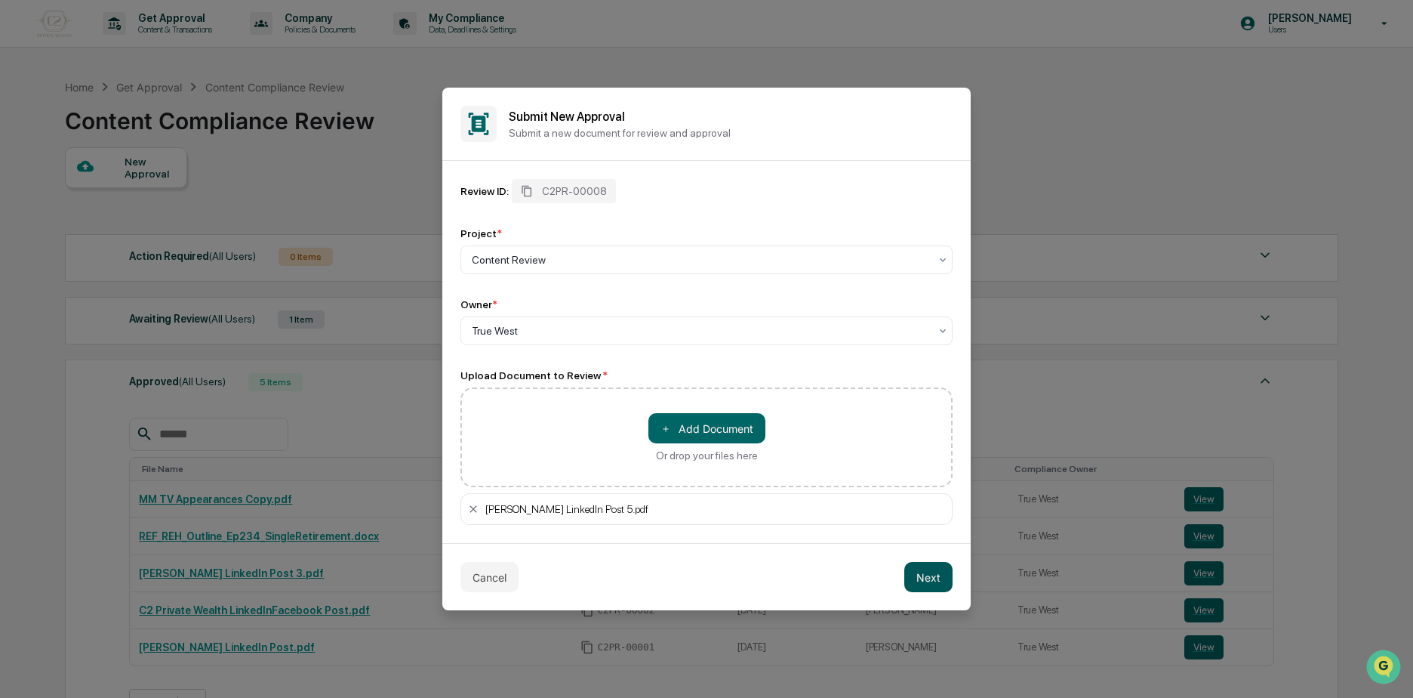
click at [918, 578] on button "Next" at bounding box center [928, 577] width 48 height 30
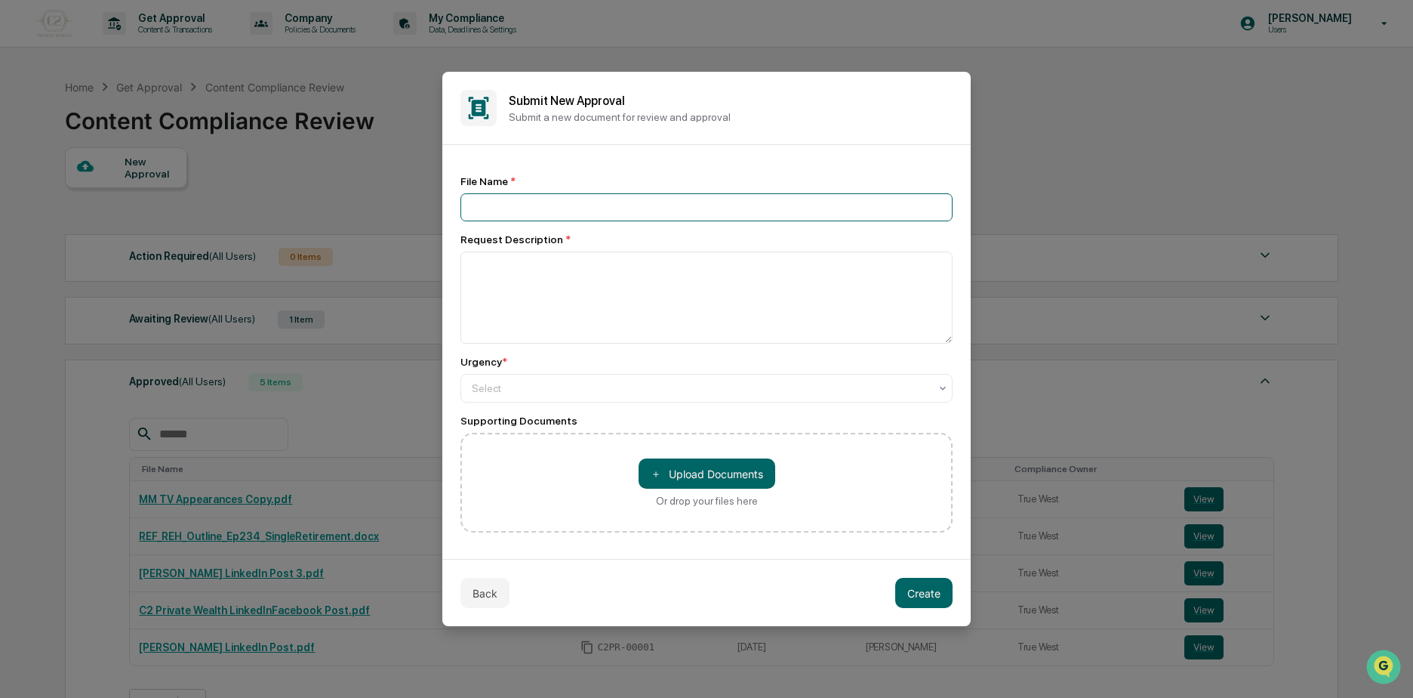
click at [547, 217] on input at bounding box center [707, 207] width 492 height 28
type input "**********"
click at [595, 294] on textarea at bounding box center [707, 297] width 492 height 92
type textarea "**********"
click at [653, 376] on div "Select" at bounding box center [707, 388] width 492 height 29
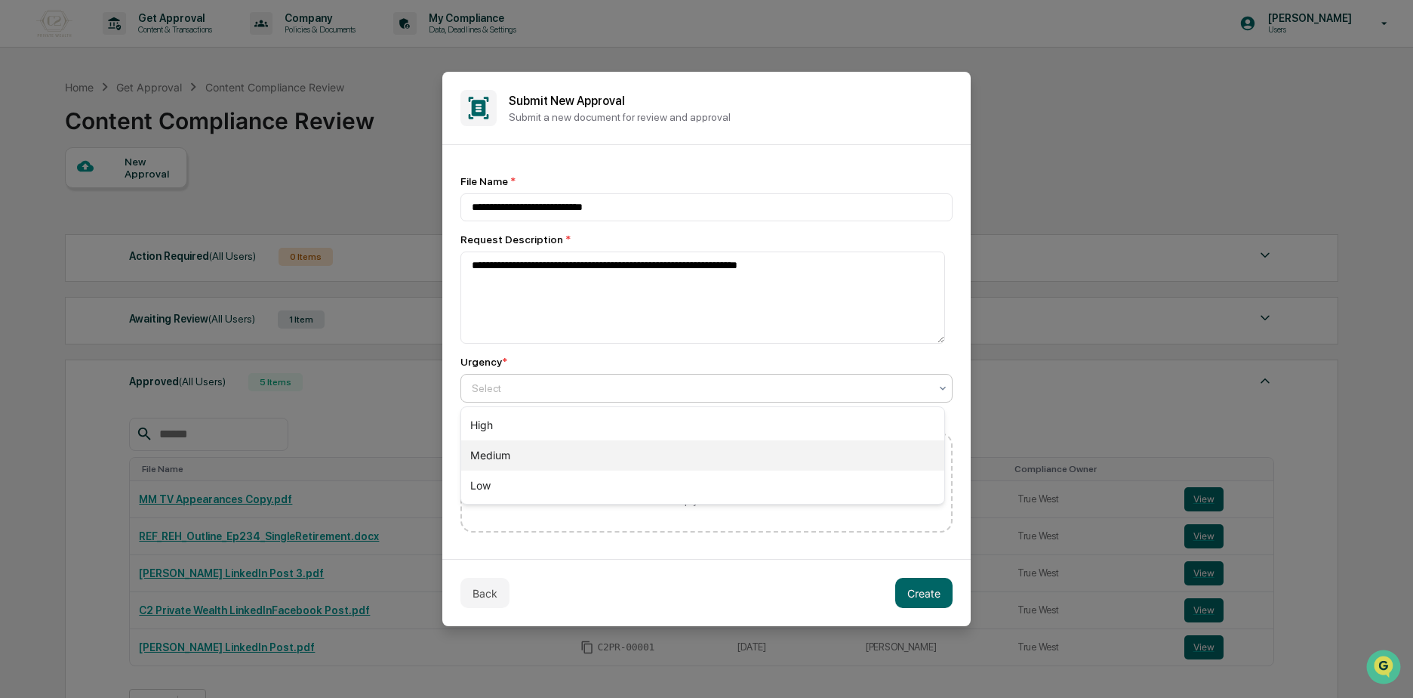
click at [539, 445] on div "Medium" at bounding box center [702, 455] width 483 height 30
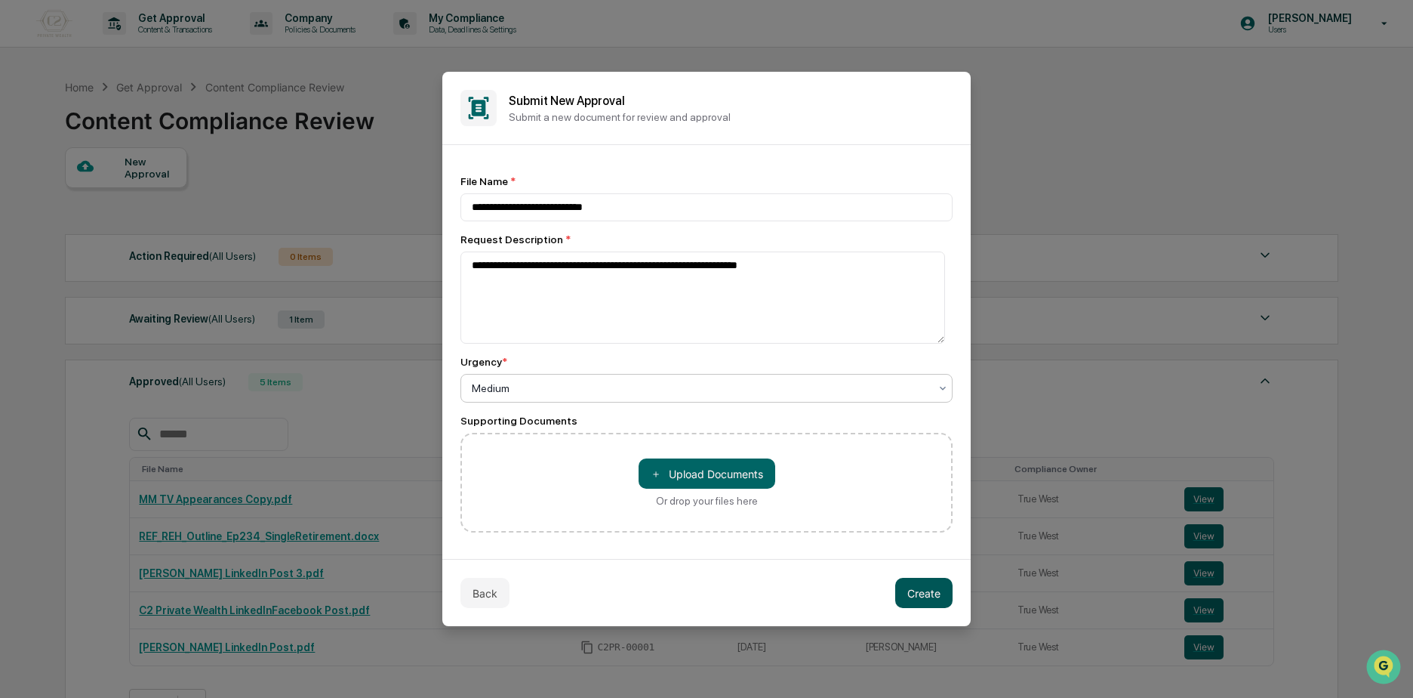
click at [921, 591] on button "Create" at bounding box center [923, 593] width 57 height 30
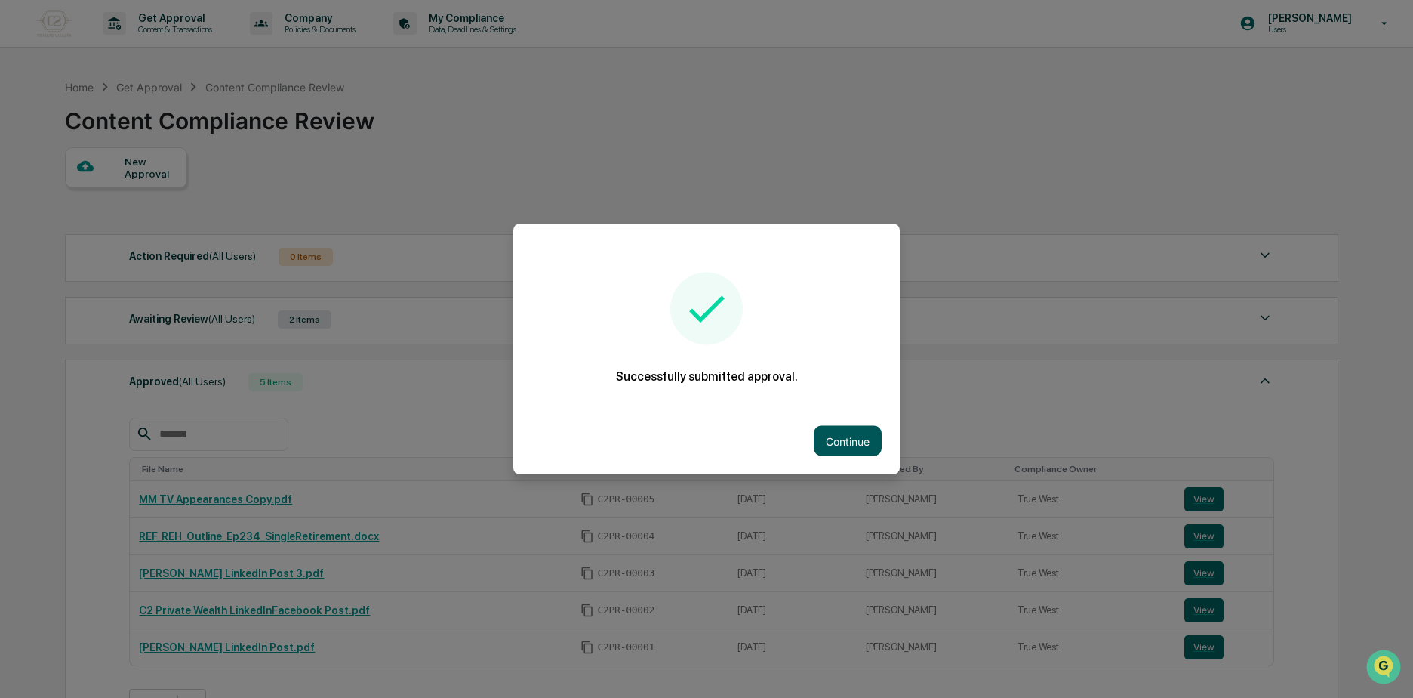
click at [840, 452] on button "Continue" at bounding box center [848, 441] width 68 height 30
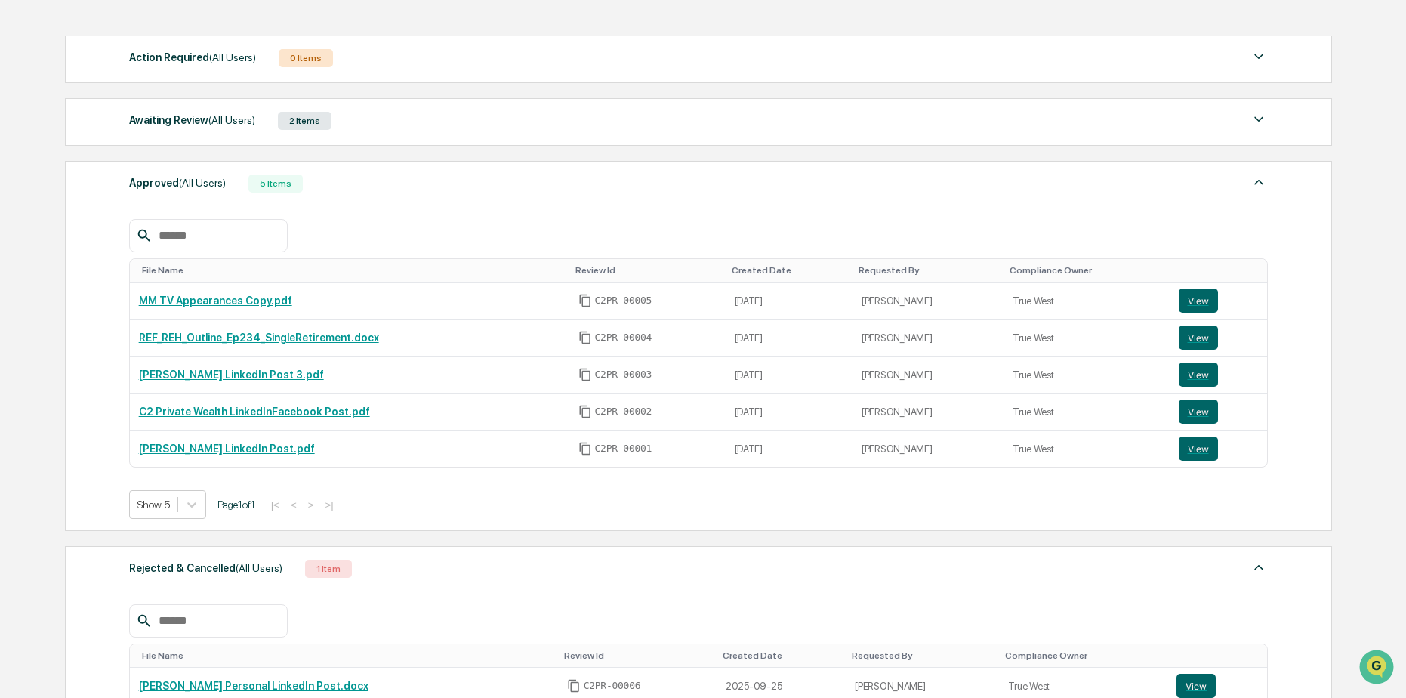
scroll to position [0, 0]
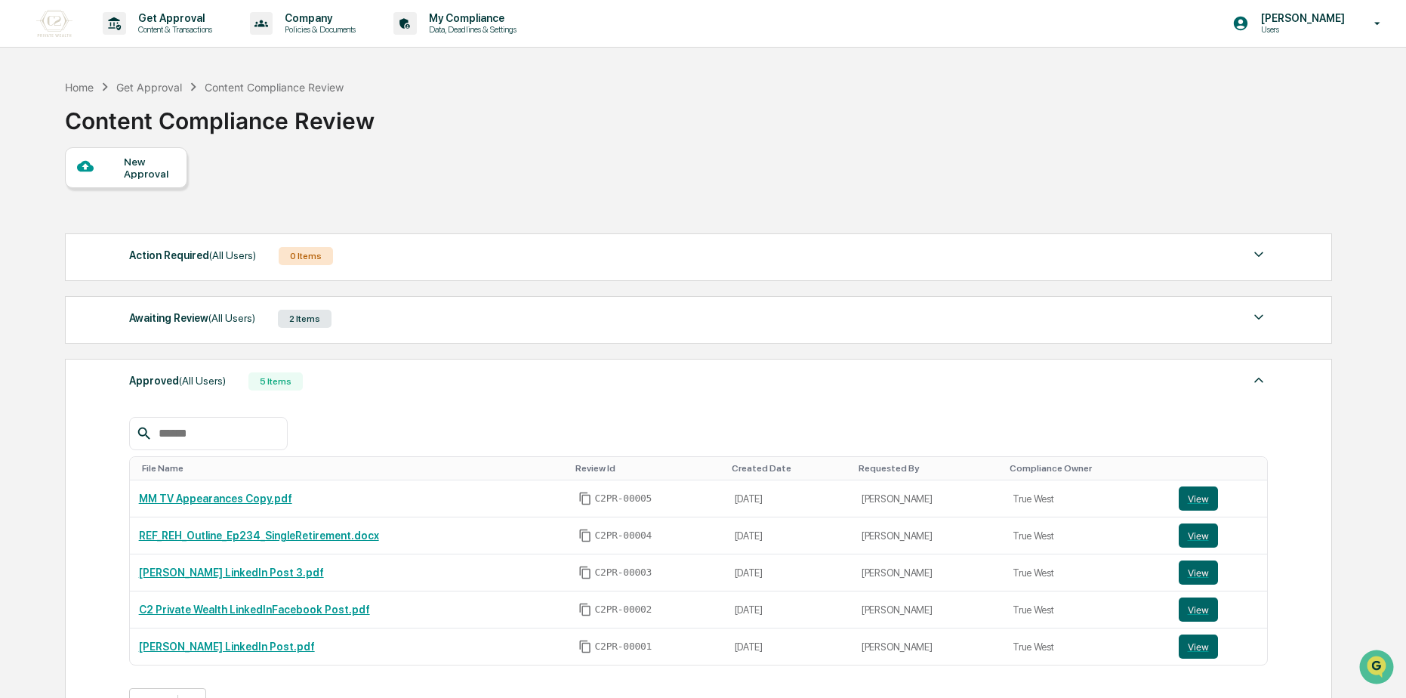
click at [370, 305] on div "Awaiting Review (All Users) 2 Items File Name Review Id Created Date Requested …" at bounding box center [698, 320] width 1267 height 48
click at [368, 319] on div "Awaiting Review (All Users) 2 Items" at bounding box center [698, 318] width 1138 height 21
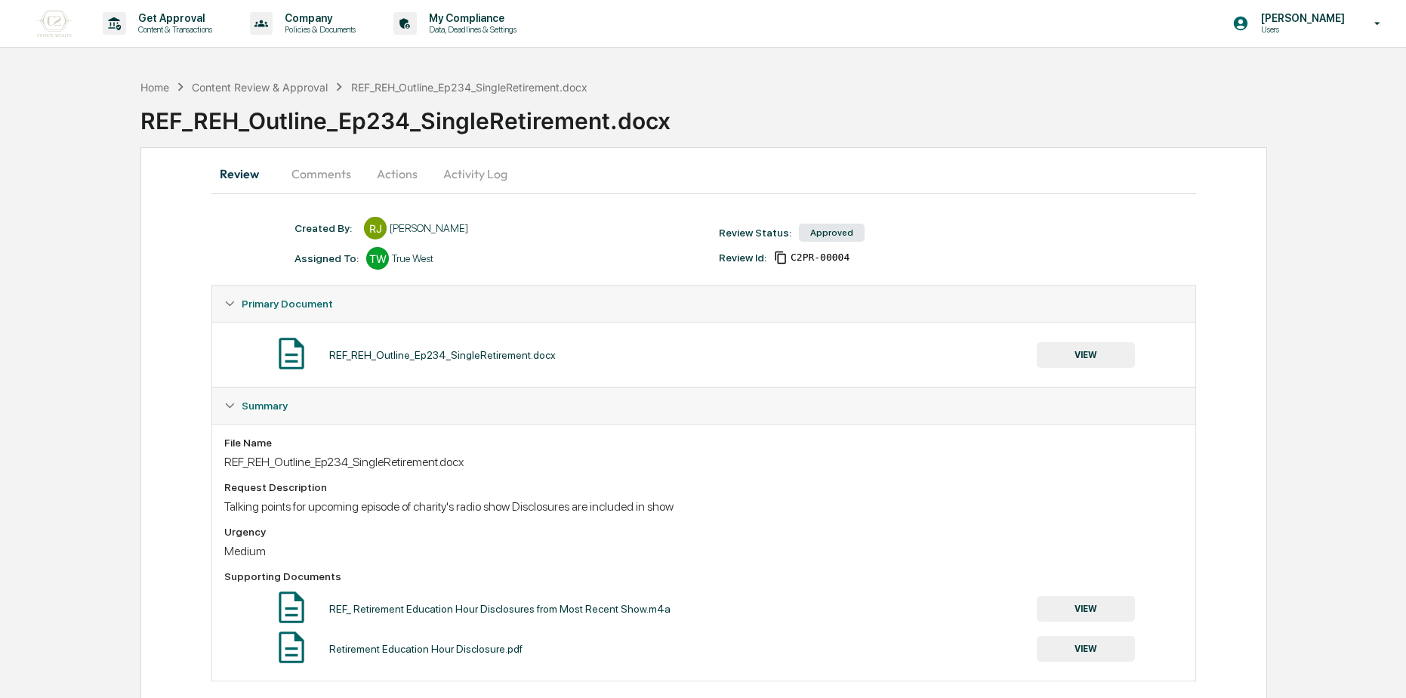
click at [290, 182] on button "Comments" at bounding box center [321, 174] width 84 height 36
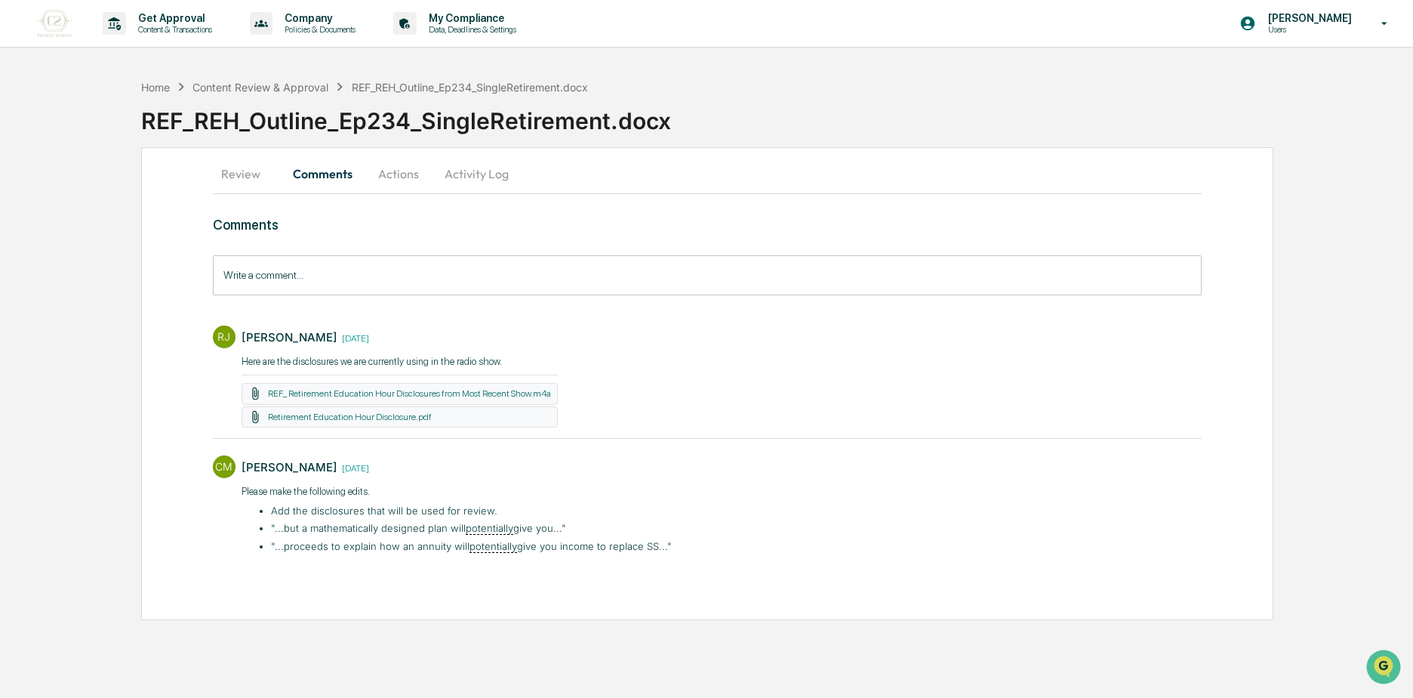
click at [255, 171] on button "Review" at bounding box center [247, 174] width 68 height 36
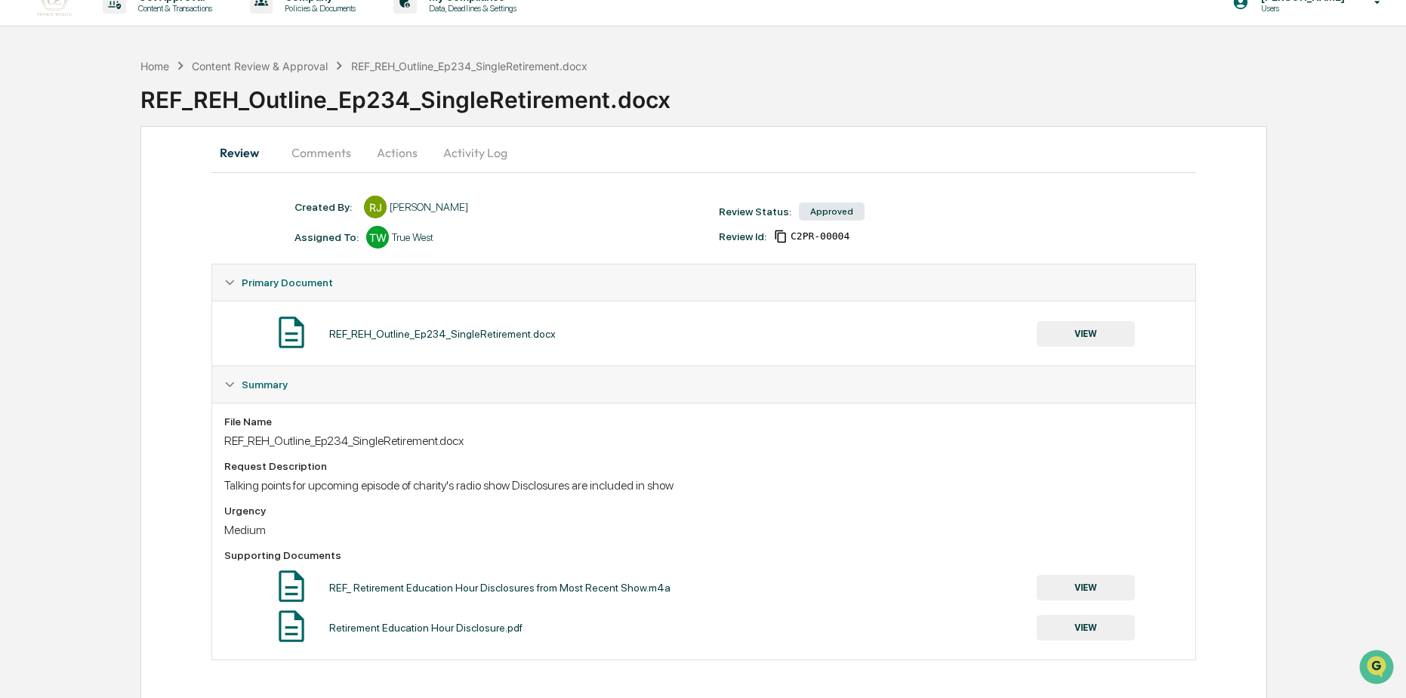
scroll to position [22, 0]
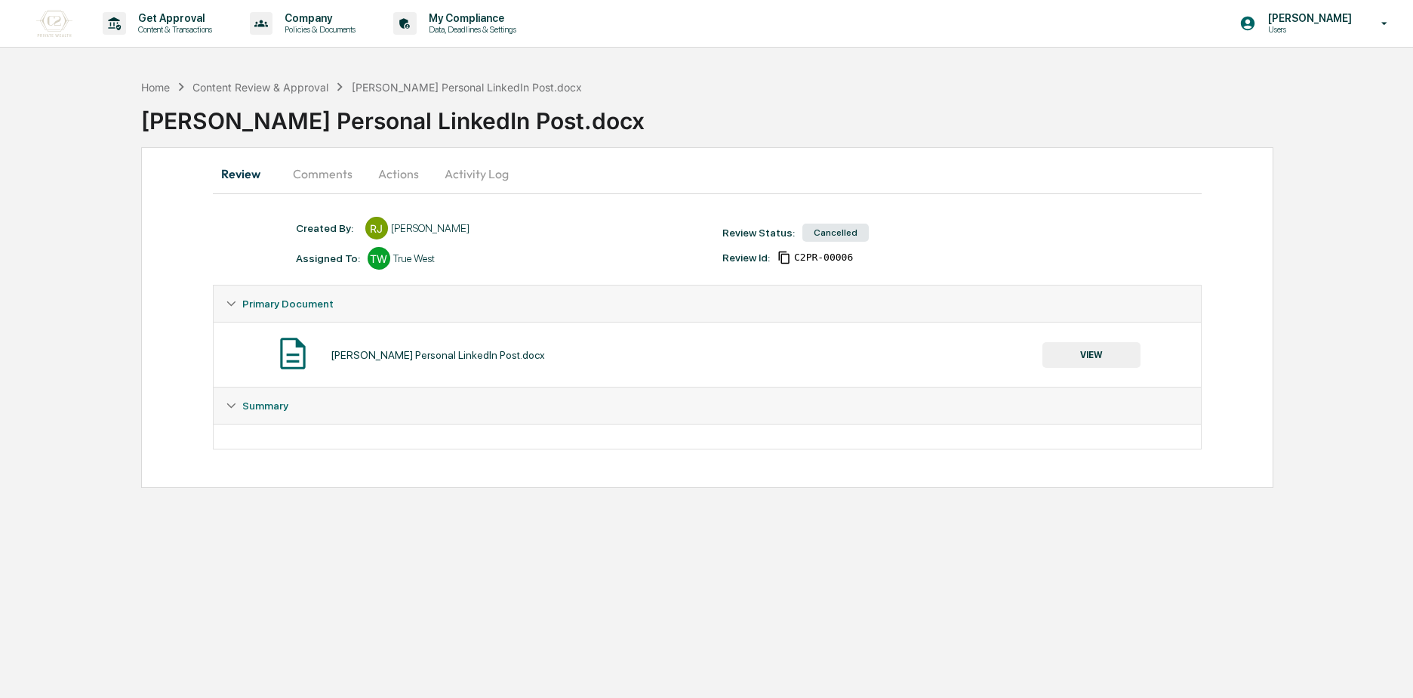
click at [494, 176] on button "Activity Log" at bounding box center [477, 174] width 88 height 36
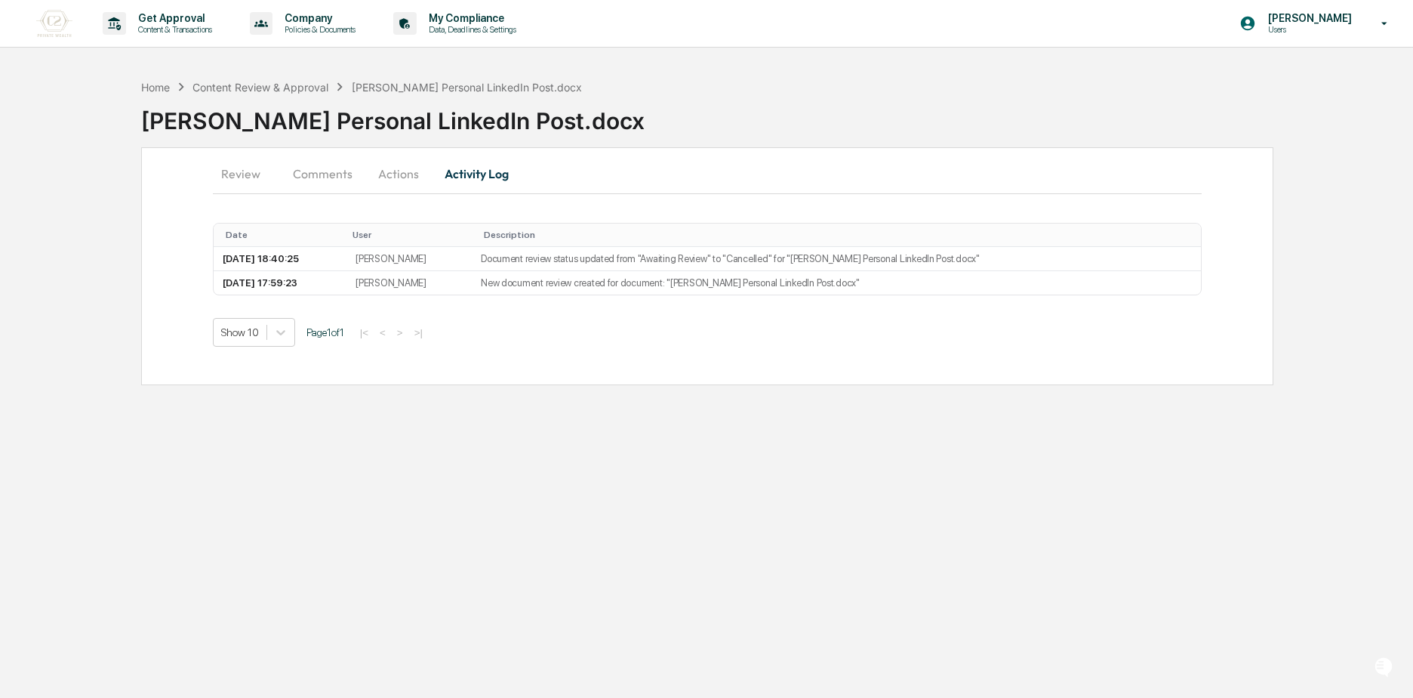
click at [404, 181] on button "Actions" at bounding box center [399, 174] width 68 height 36
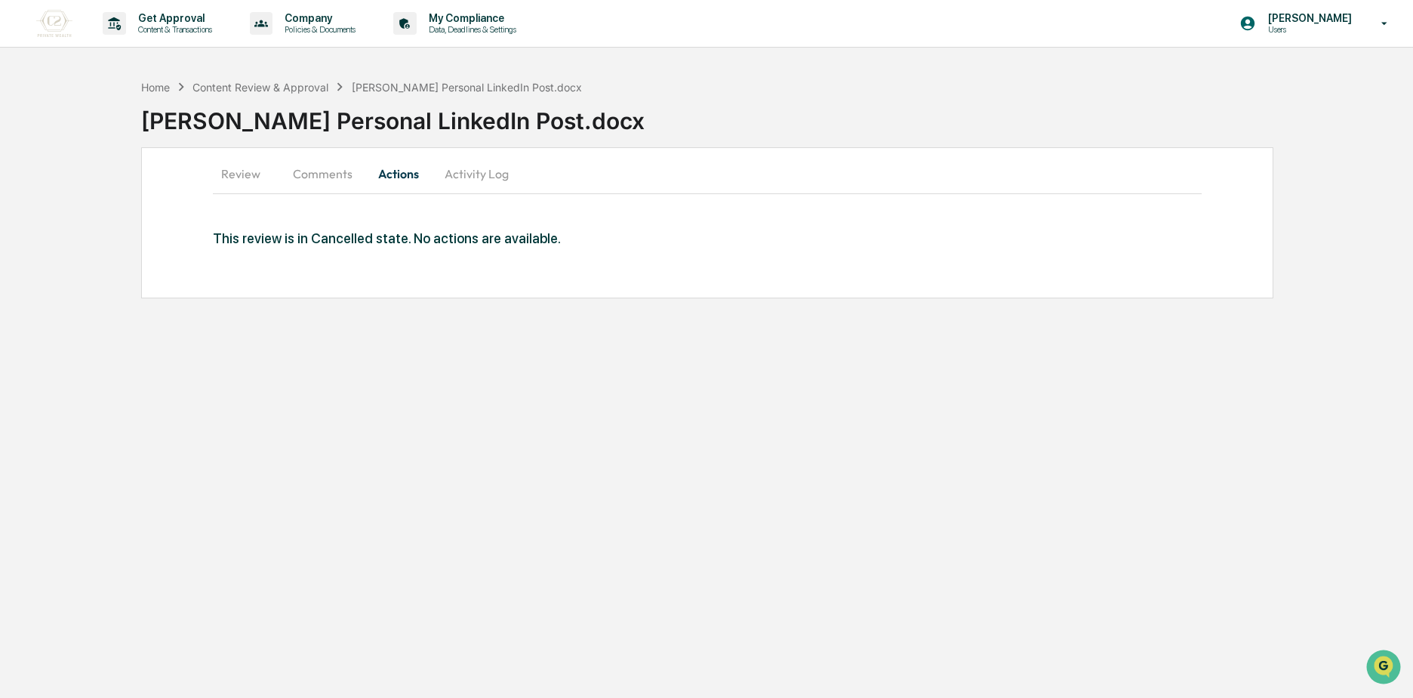
click at [329, 174] on button "Comments" at bounding box center [323, 174] width 84 height 36
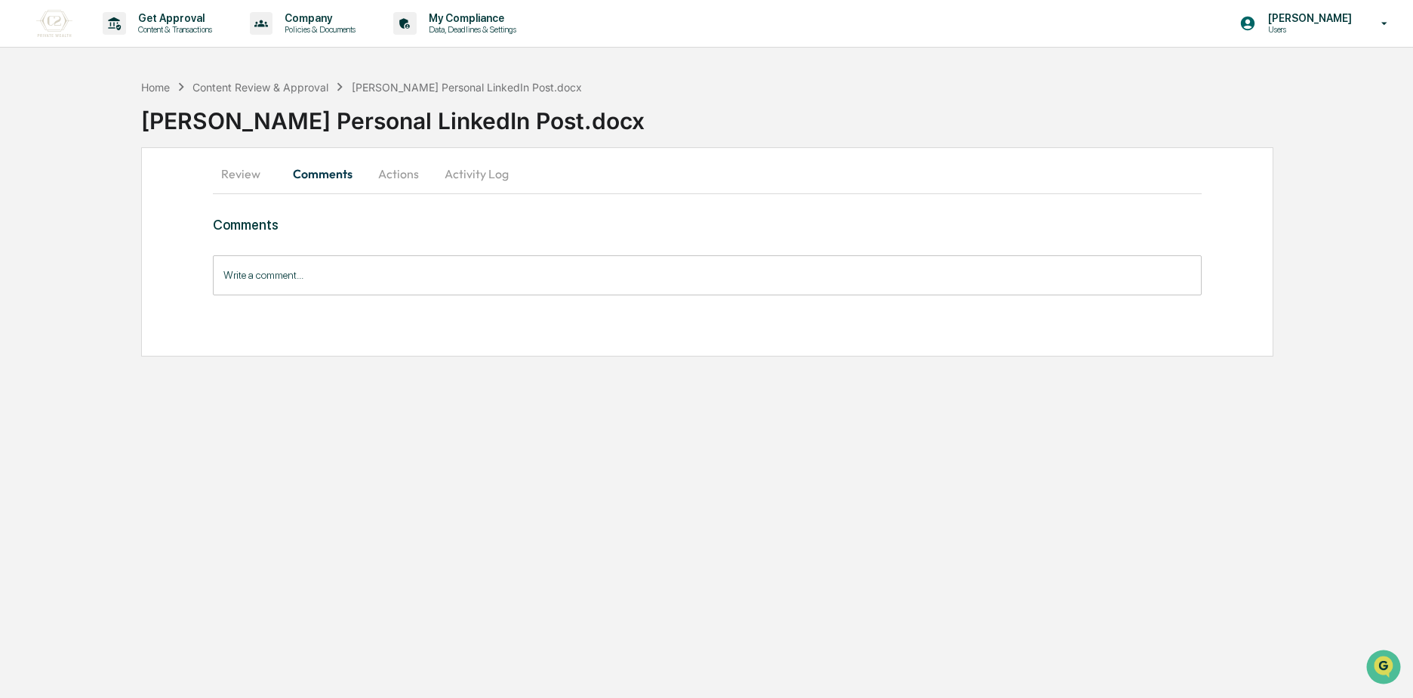
click at [257, 173] on button "Review" at bounding box center [247, 174] width 68 height 36
